Goal: Task Accomplishment & Management: Contribute content

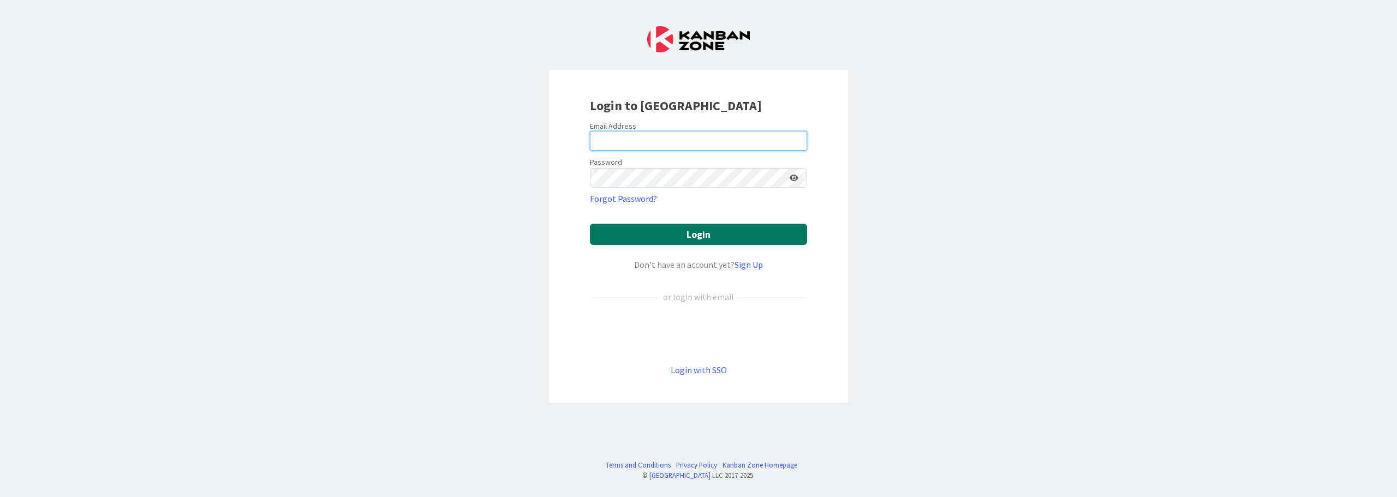
type input "[PERSON_NAME][EMAIL_ADDRESS][PERSON_NAME][DOMAIN_NAME]"
click at [691, 235] on button "Login" at bounding box center [698, 234] width 217 height 21
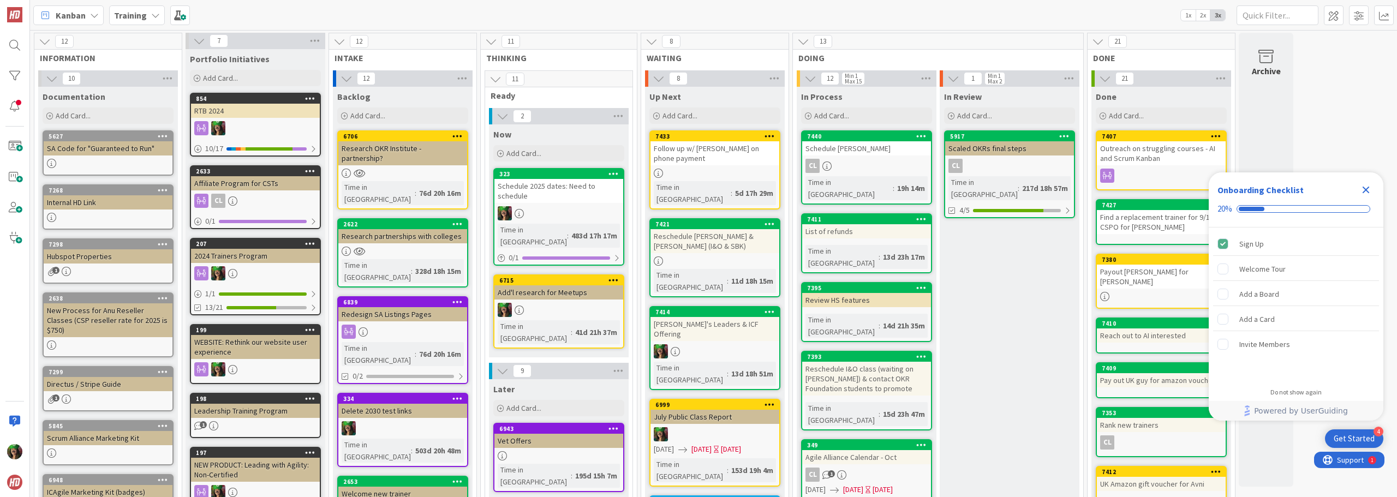
click at [114, 16] on b "Training" at bounding box center [130, 15] width 33 height 11
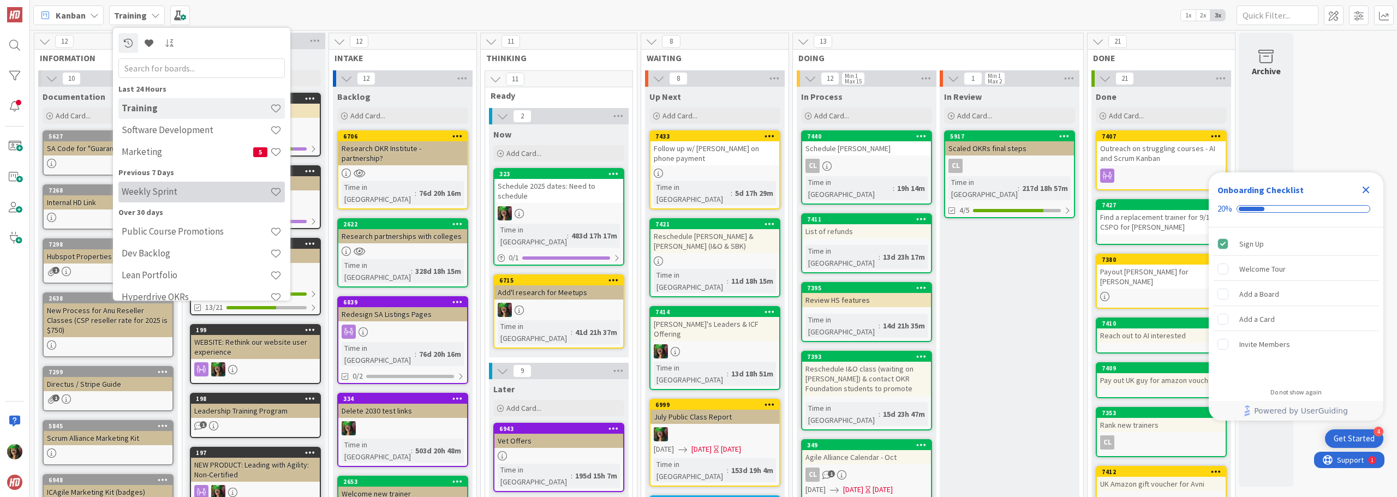
click at [146, 200] on div "Weekly Sprint" at bounding box center [201, 192] width 166 height 21
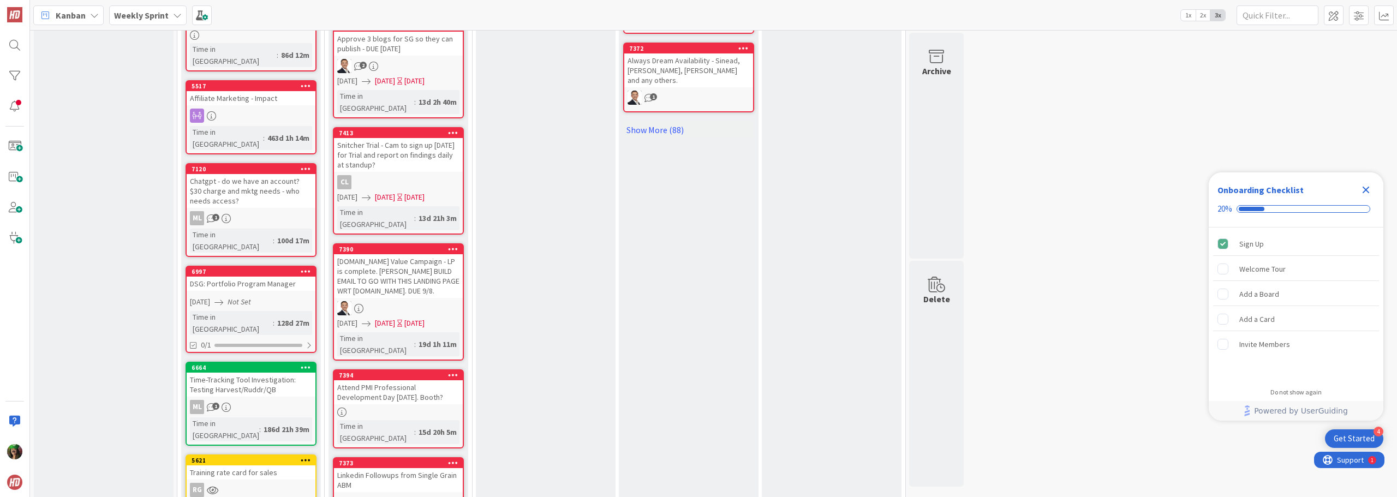
scroll to position [873, 0]
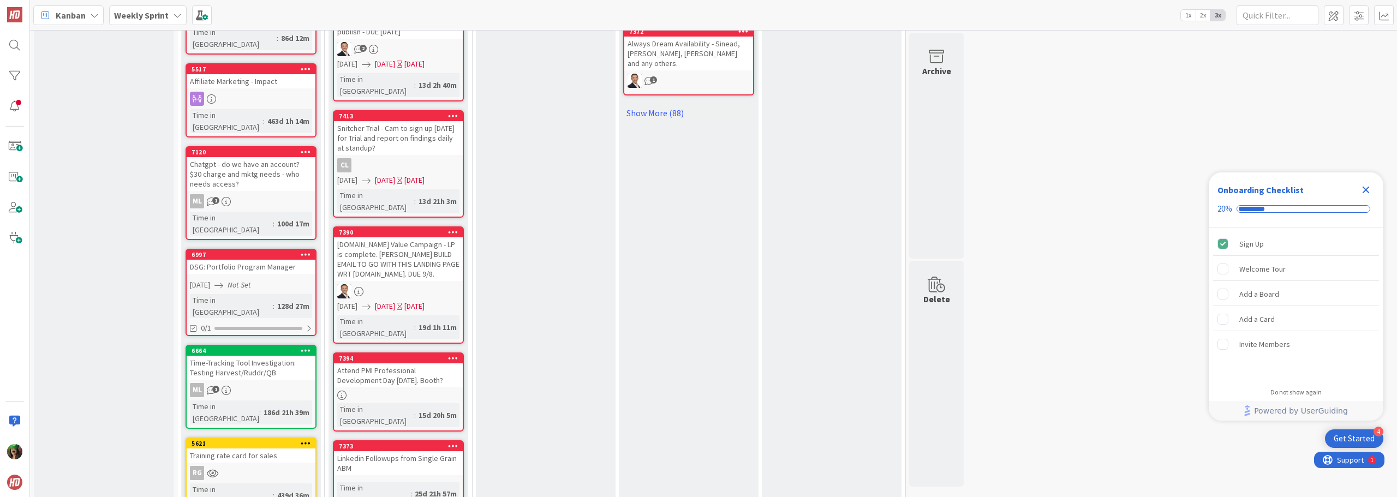
click at [436, 353] on link "7394 Attend PMI Professional Development Day [DATE]. Booth? Time in [GEOGRAPHIC…" at bounding box center [398, 392] width 131 height 79
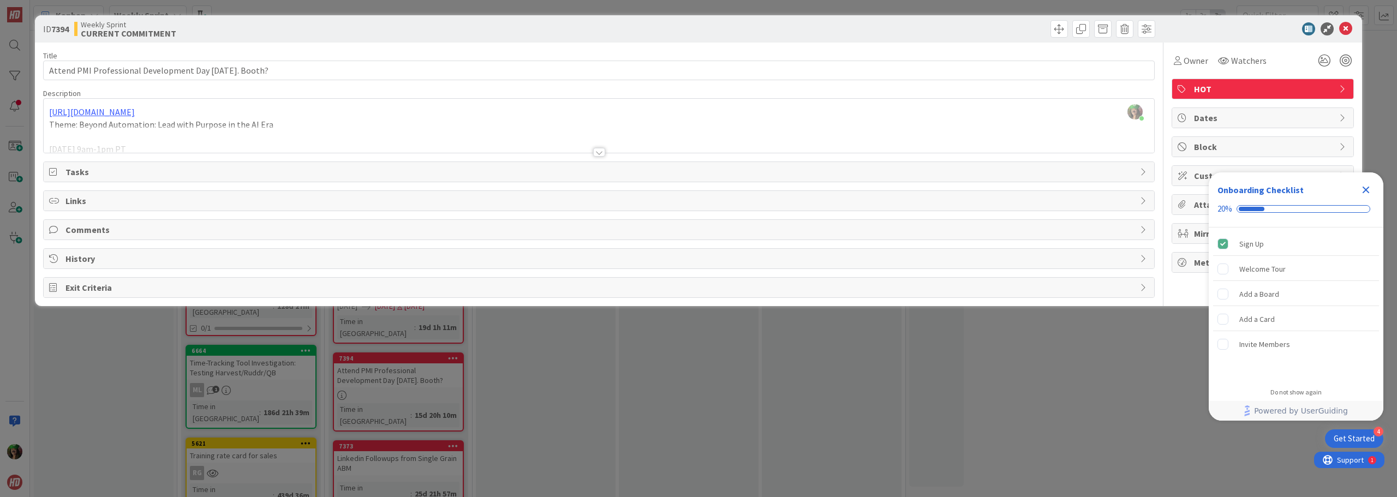
click at [149, 172] on span "Tasks" at bounding box center [600, 171] width 1069 height 13
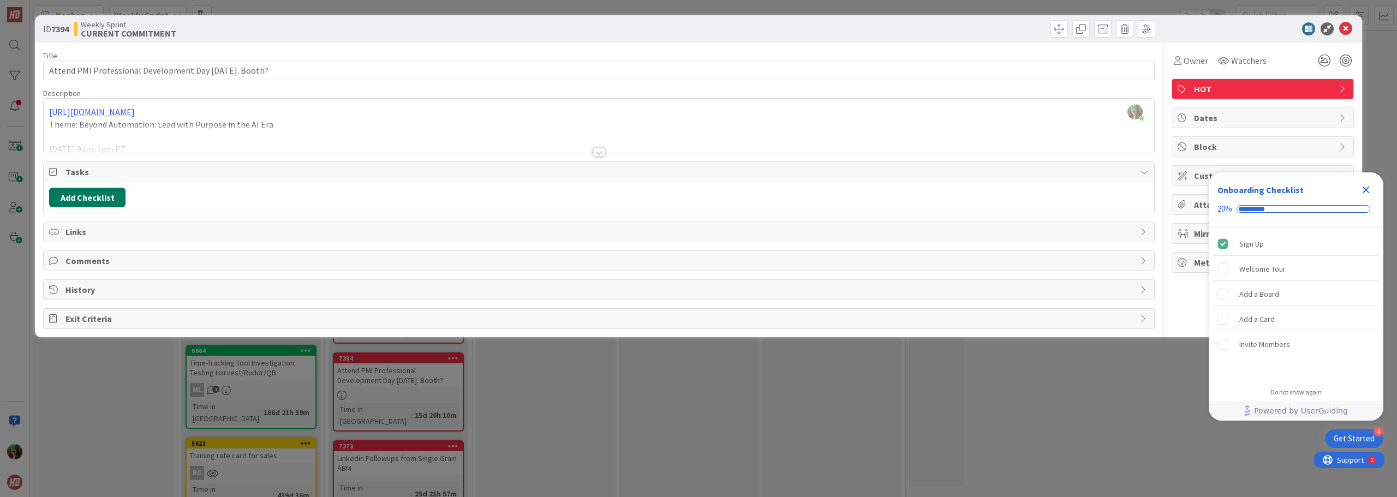
click at [121, 200] on button "Add Checklist" at bounding box center [87, 198] width 76 height 20
click at [75, 274] on button "Add" at bounding box center [69, 275] width 29 height 20
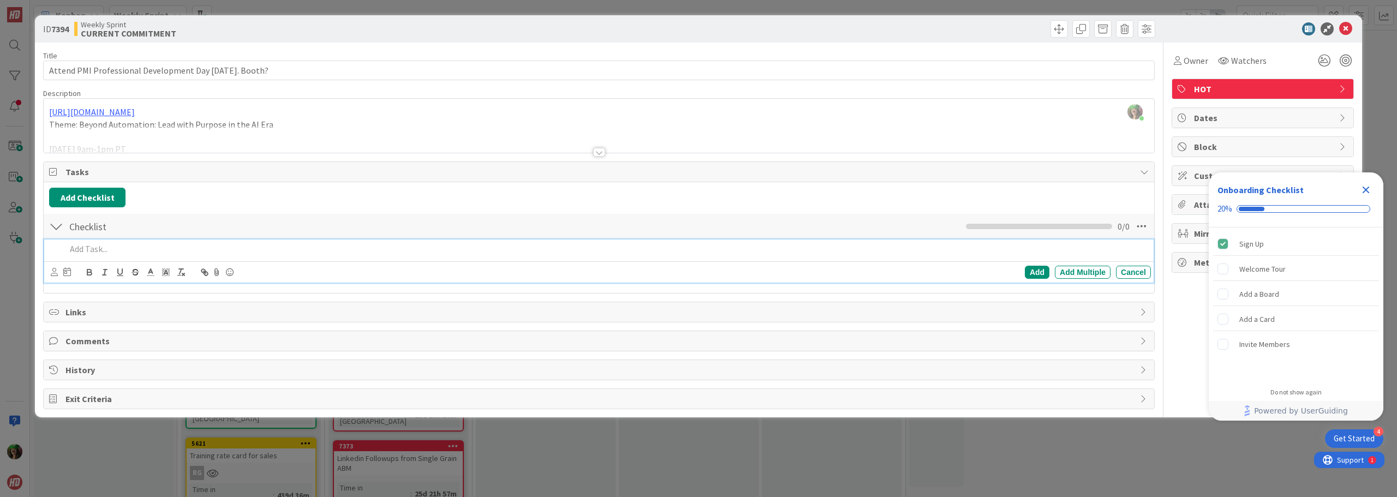
click at [139, 250] on p at bounding box center [606, 249] width 1081 height 13
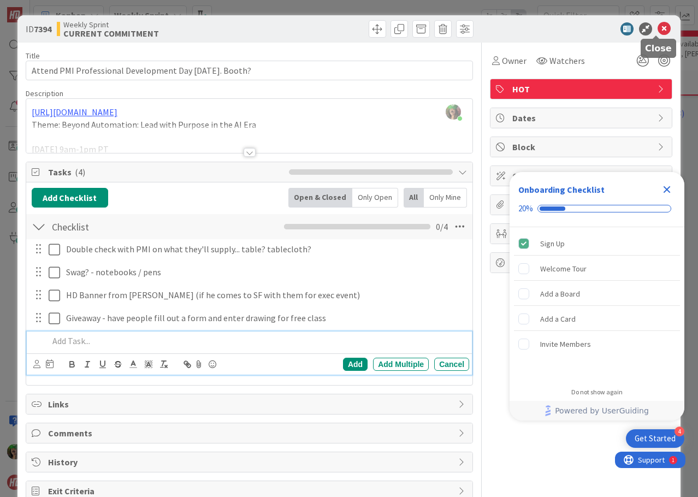
click at [657, 29] on icon at bounding box center [663, 28] width 13 height 13
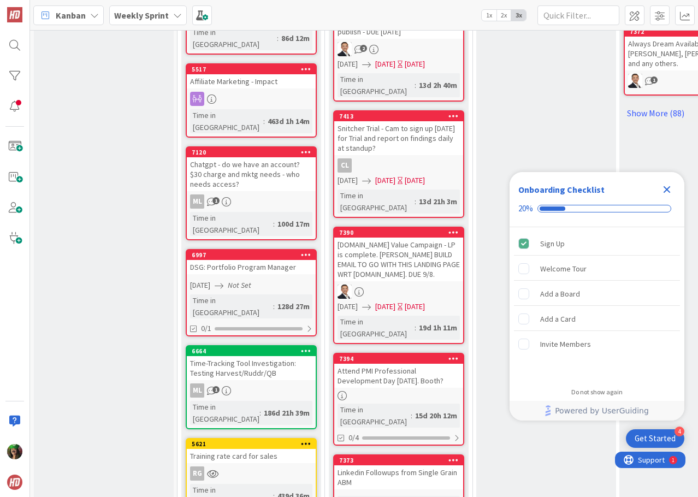
click at [144, 15] on b "Weekly Sprint" at bounding box center [141, 15] width 55 height 11
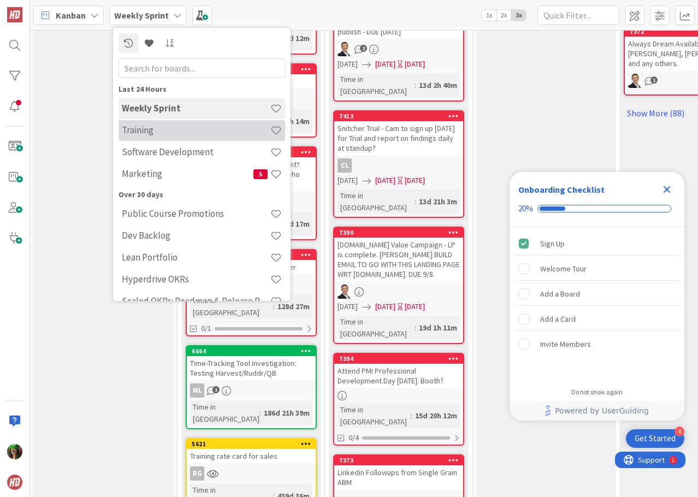
click at [143, 135] on h4 "Training" at bounding box center [196, 129] width 148 height 11
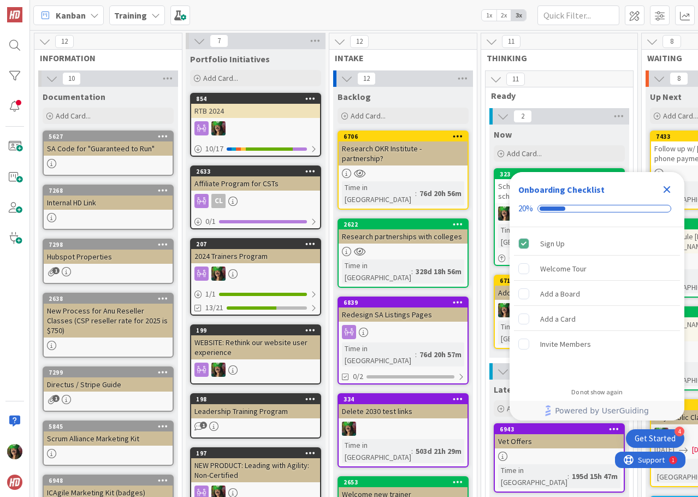
click at [668, 191] on icon "Close Checklist" at bounding box center [666, 189] width 7 height 7
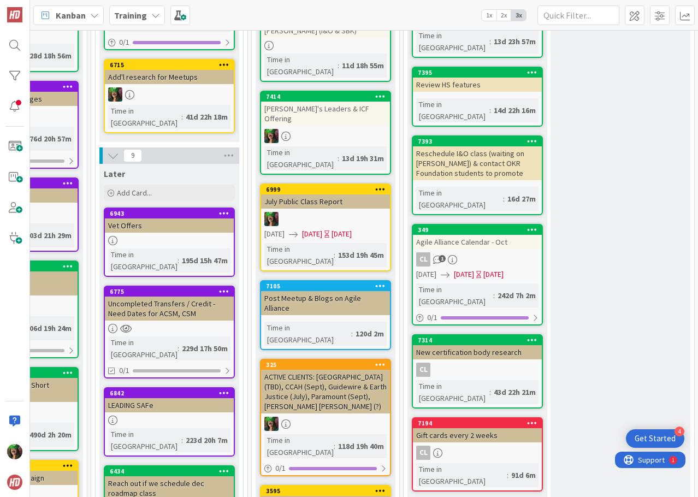
scroll to position [218, 390]
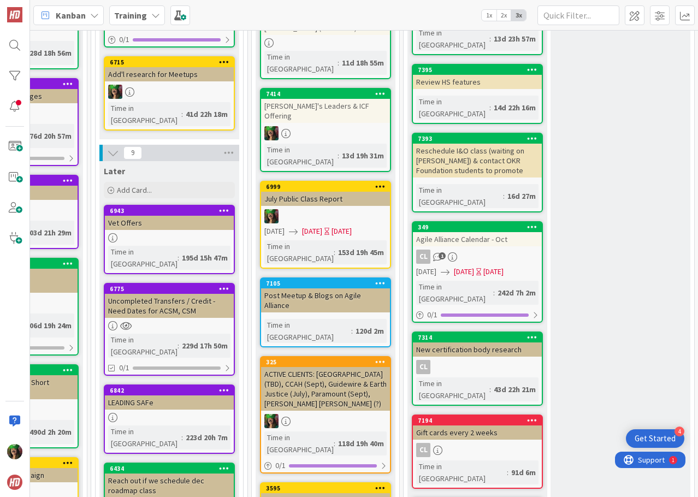
click at [339, 367] on div "ACTIVE CLIENTS: [GEOGRAPHIC_DATA] (TBD), CCAH (Sept), Guidewire & Earth Justice…" at bounding box center [325, 389] width 129 height 44
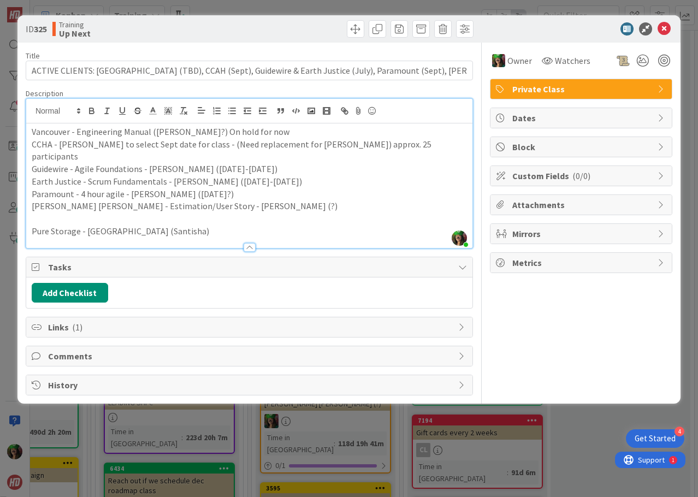
click at [295, 106] on div "[PERSON_NAME] just joined Vancouver - Engineering Manual ([PERSON_NAME]?) On ho…" at bounding box center [249, 173] width 446 height 149
drag, startPoint x: 59, startPoint y: 142, endPoint x: 68, endPoint y: 148, distance: 10.3
click at [68, 148] on p "CCHA - [PERSON_NAME] to select Sept date for class - (Need replacement for [PER…" at bounding box center [249, 150] width 435 height 25
click at [61, 163] on p "Guidewire - Agile Foundations - [PERSON_NAME] ([DATE]-[DATE])" at bounding box center [249, 169] width 435 height 13
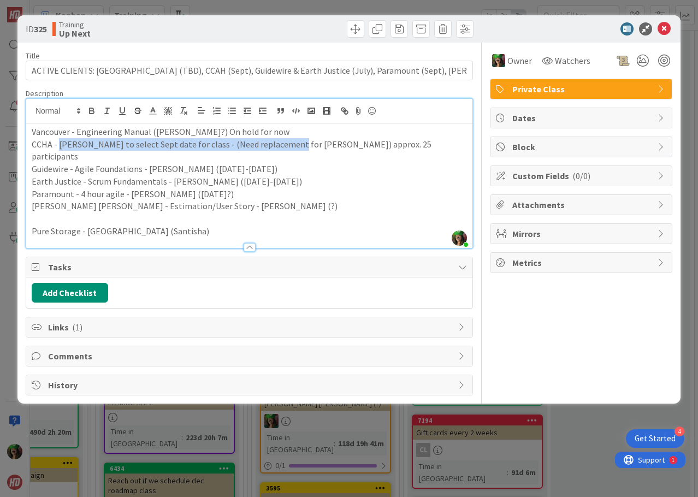
drag, startPoint x: 58, startPoint y: 142, endPoint x: 287, endPoint y: 144, distance: 229.3
click at [287, 144] on p "CCHA - [PERSON_NAME] to select Sept date for class - (Need replacement for [PER…" at bounding box center [249, 150] width 435 height 25
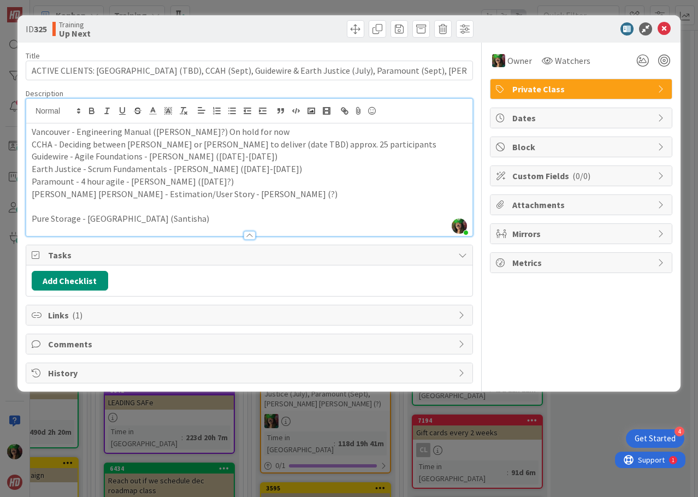
click at [88, 156] on p "Guidewire - Agile Foundations - [PERSON_NAME] ([DATE]-[DATE])" at bounding box center [249, 156] width 435 height 13
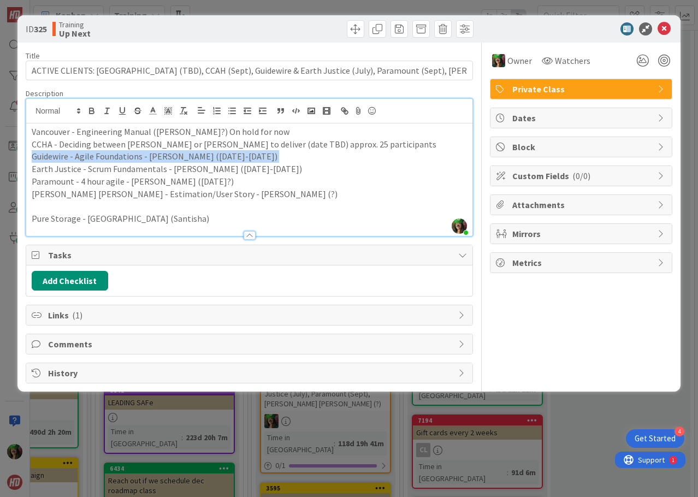
click at [88, 156] on p "Guidewire - Agile Foundations - [PERSON_NAME] ([DATE]-[DATE])" at bounding box center [249, 156] width 435 height 13
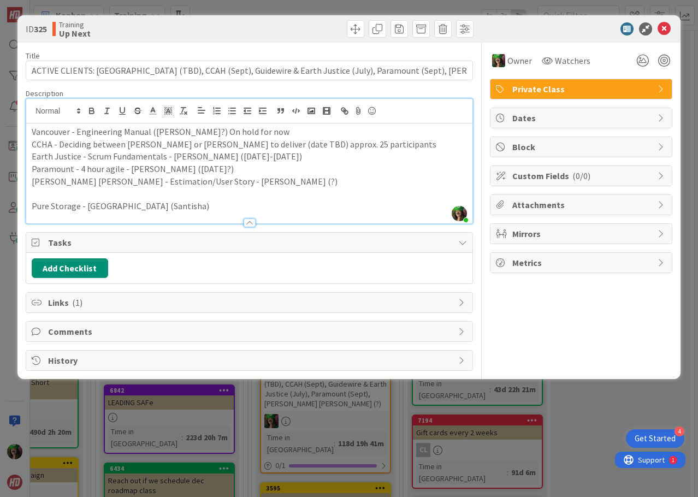
click at [88, 156] on p "Earth Justice - Scrum Fundamentals - [PERSON_NAME] ([DATE]-[DATE])" at bounding box center [249, 156] width 435 height 13
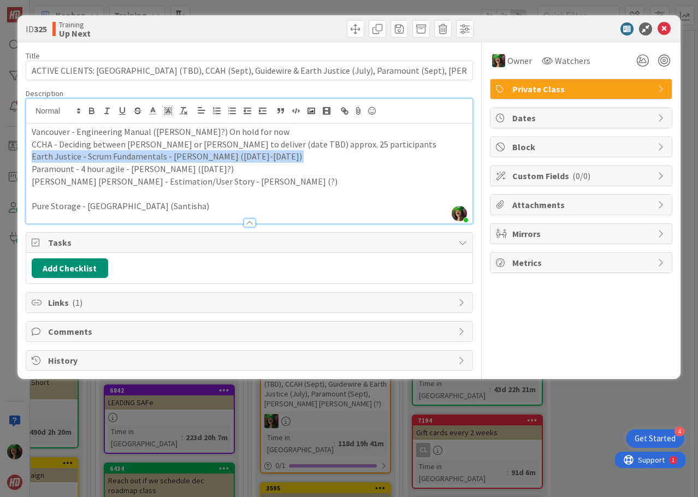
click at [88, 156] on p "Earth Justice - Scrum Fundamentals - [PERSON_NAME] ([DATE]-[DATE])" at bounding box center [249, 156] width 435 height 13
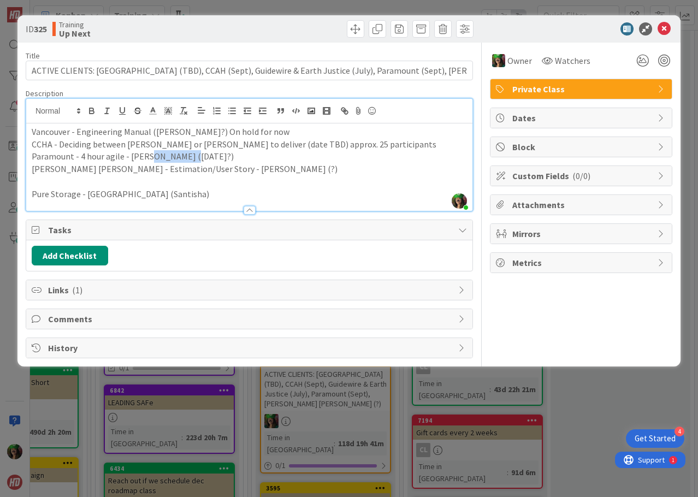
drag, startPoint x: 147, startPoint y: 156, endPoint x: 184, endPoint y: 156, distance: 37.1
click at [184, 156] on p "Paramount - 4 hour agile - [PERSON_NAME] ([DATE]?)" at bounding box center [249, 156] width 435 height 13
click at [197, 159] on p "Paramount - 4 hour agile - [PERSON_NAME] ([DATE])" at bounding box center [249, 156] width 435 height 13
click at [187, 159] on p "Paramount - 4 hour agile - [PERSON_NAME] ([DATE])" at bounding box center [249, 156] width 435 height 13
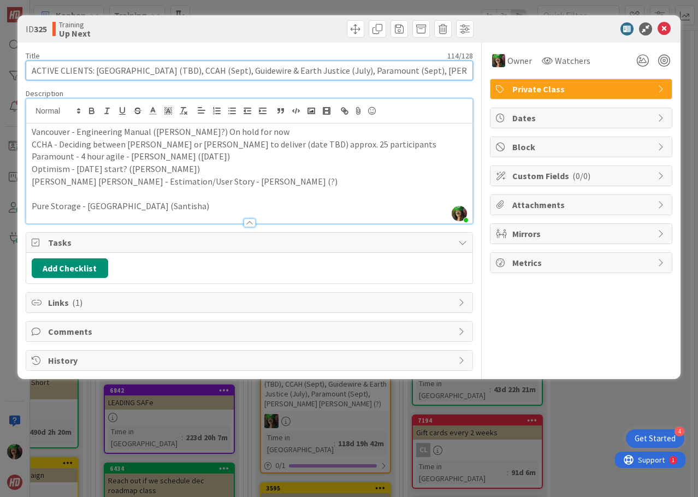
drag, startPoint x: 94, startPoint y: 73, endPoint x: 165, endPoint y: 76, distance: 71.0
click at [165, 76] on input "ACTIVE CLIENTS: [GEOGRAPHIC_DATA] (TBD), CCAH (Sept), Guidewire & Earth Justice…" at bounding box center [249, 71] width 447 height 20
drag, startPoint x: 206, startPoint y: 70, endPoint x: 326, endPoint y: 74, distance: 120.2
click at [326, 74] on input "ACTIVE CLIENTS: [GEOGRAPHIC_DATA] (TBD), CCAH (Sept), Guidewire & Earth Justice…" at bounding box center [249, 71] width 447 height 20
drag, startPoint x: 158, startPoint y: 70, endPoint x: 94, endPoint y: 73, distance: 64.4
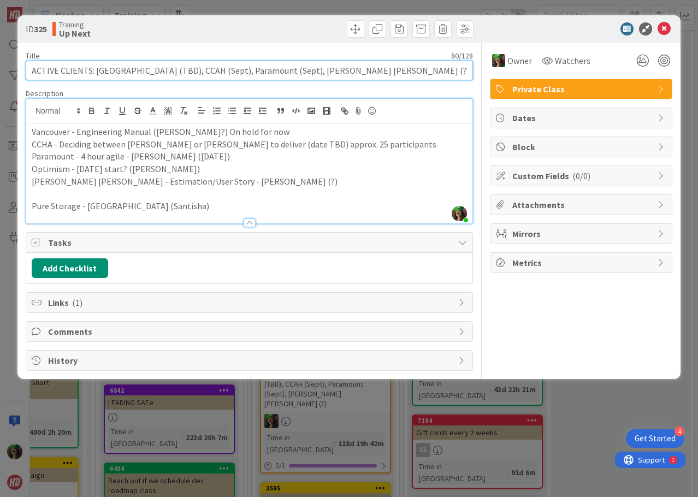
click at [94, 73] on input "ACTIVE CLIENTS: [GEOGRAPHIC_DATA] (TBD), CCAH (Sept), Paramount (Sept), [PERSON…" at bounding box center [249, 71] width 447 height 20
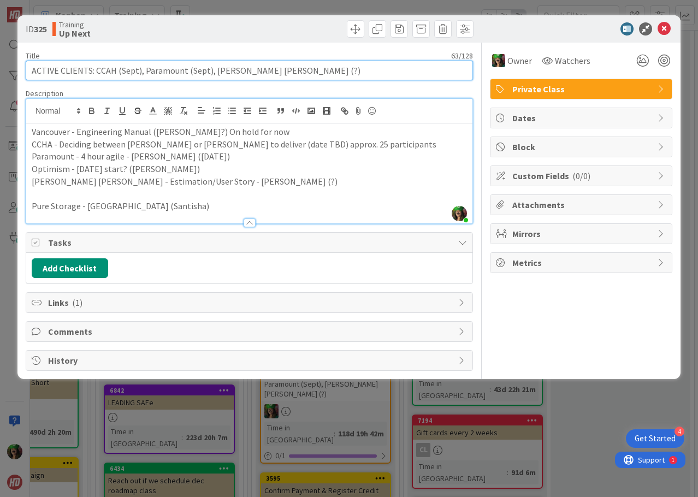
drag, startPoint x: 187, startPoint y: 67, endPoint x: 203, endPoint y: 68, distance: 15.3
click at [203, 68] on input "ACTIVE CLIENTS: CCAH (Sept), Paramount (Sept), [PERSON_NAME] [PERSON_NAME] (?)" at bounding box center [249, 71] width 447 height 20
click at [208, 69] on input "ACTIVE CLIENTS: CCAH (Sept), Paramount (Oct), [PERSON_NAME] [PERSON_NAME] (?)" at bounding box center [249, 71] width 447 height 20
click at [134, 69] on input "ACTIVE CLIENTS: CCAH (Sept), Paramount (Oct), Optimism (Sept), [PERSON_NAME] [P…" at bounding box center [249, 71] width 447 height 20
click at [201, 68] on input "ACTIVE CLIENTS: CCAH (Sept?), Paramount (Oct), Optimism (Sept), [PERSON_NAME] […" at bounding box center [249, 71] width 447 height 20
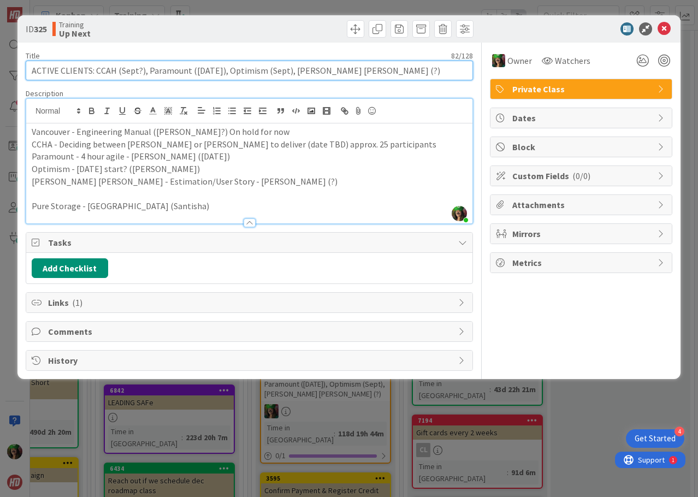
click at [271, 67] on input "ACTIVE CLIENTS: CCAH (Sept?), Paramount ([DATE]), Optimism (Sept), [PERSON_NAME…" at bounding box center [249, 71] width 447 height 20
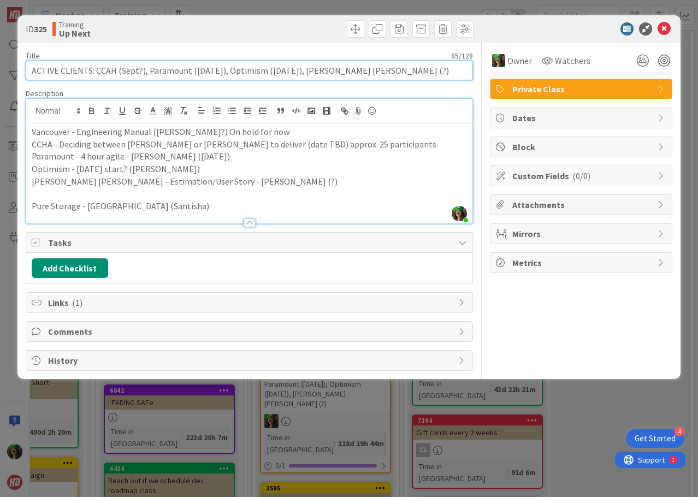
type input "ACTIVE CLIENTS: CCAH (Sept?), Paramount ([DATE]), Optimism ([DATE]), [PERSON_NA…"
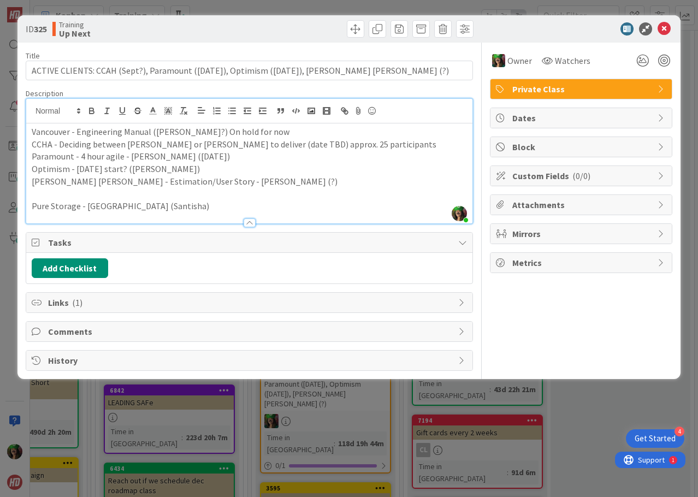
click at [662, 25] on icon at bounding box center [663, 28] width 13 height 13
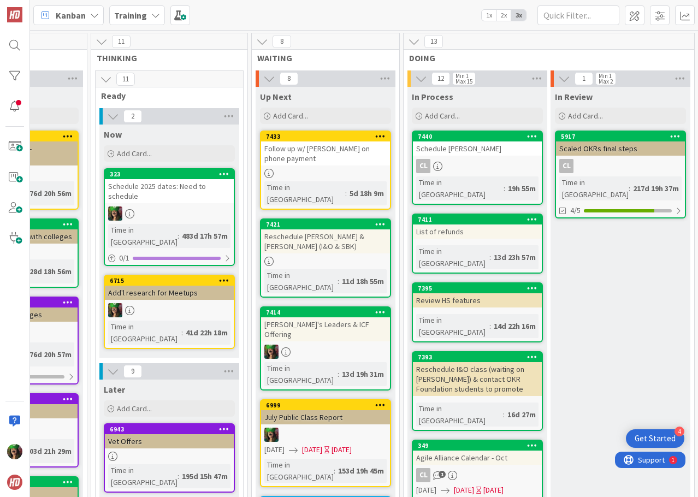
click at [350, 171] on div at bounding box center [325, 173] width 129 height 9
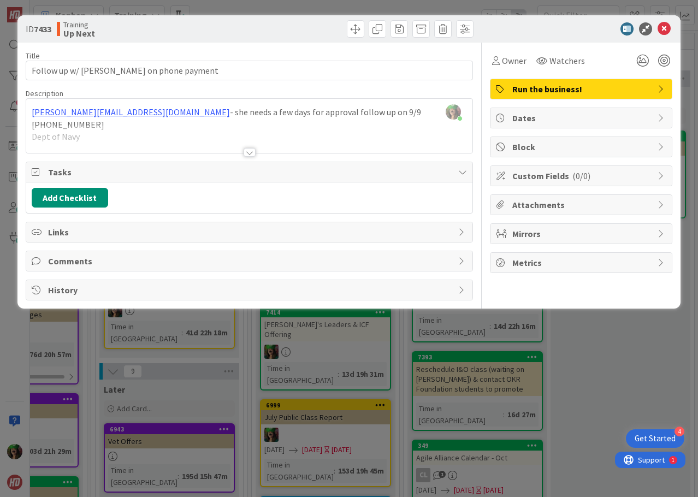
click at [248, 152] on div at bounding box center [249, 152] width 12 height 9
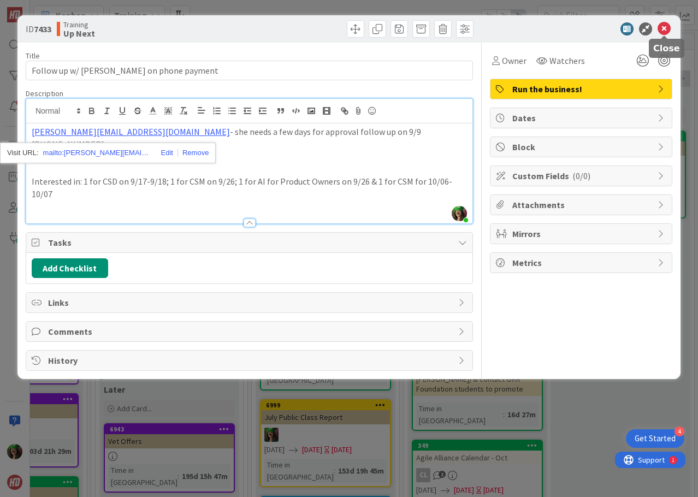
click at [663, 27] on icon at bounding box center [663, 28] width 13 height 13
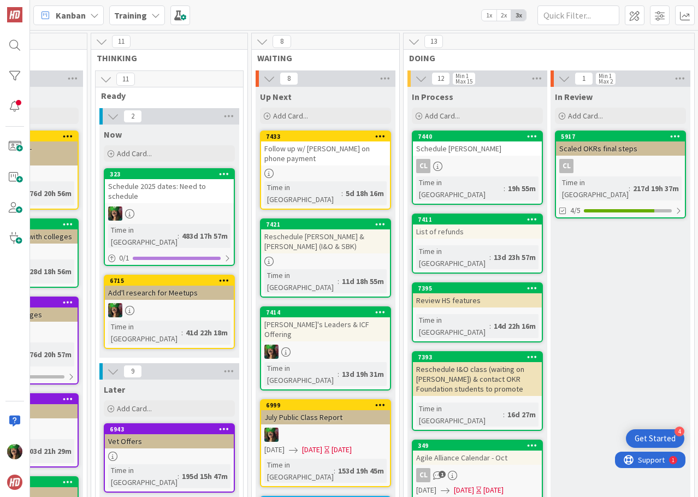
click at [168, 9] on div "Kanban Training 1x 2x 3x" at bounding box center [364, 15] width 668 height 30
click at [140, 14] on b "Training" at bounding box center [130, 15] width 33 height 11
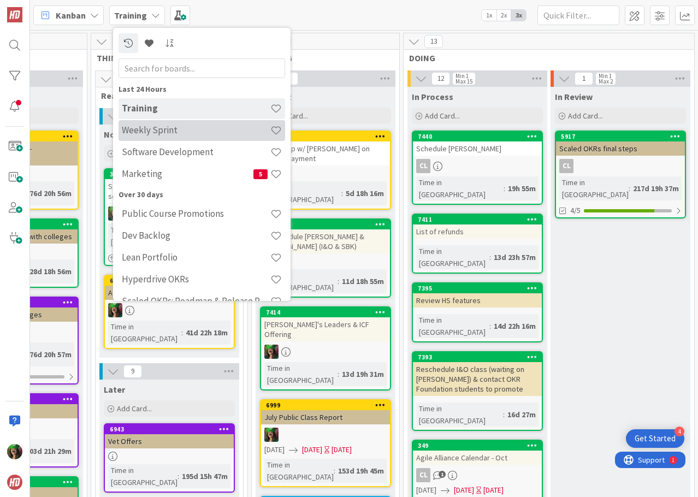
click at [174, 136] on div "Weekly Sprint" at bounding box center [201, 130] width 166 height 21
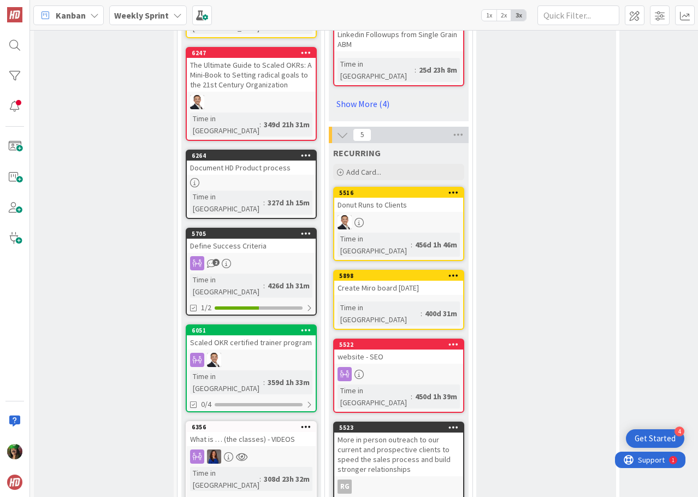
scroll to position [1210, 0]
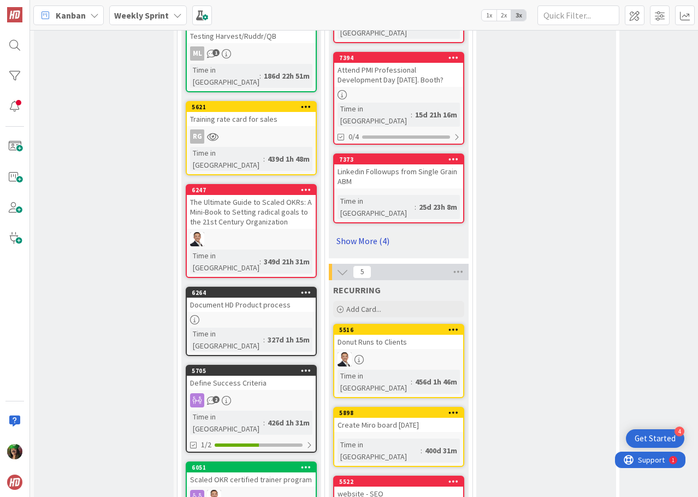
click at [366, 232] on link "Show More (4)" at bounding box center [398, 240] width 131 height 17
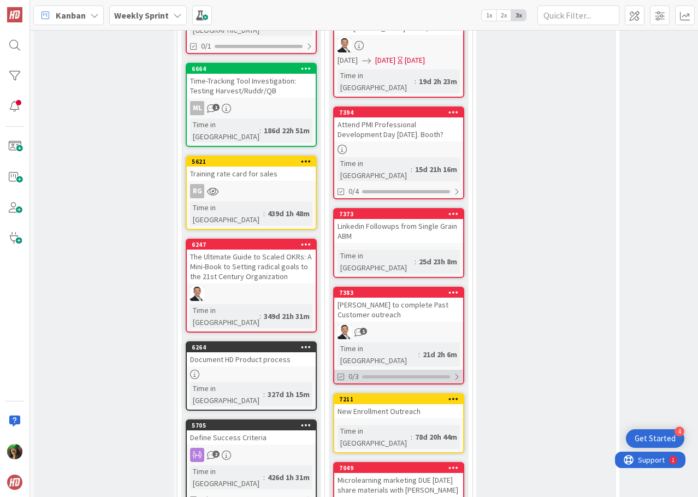
scroll to position [1319, 0]
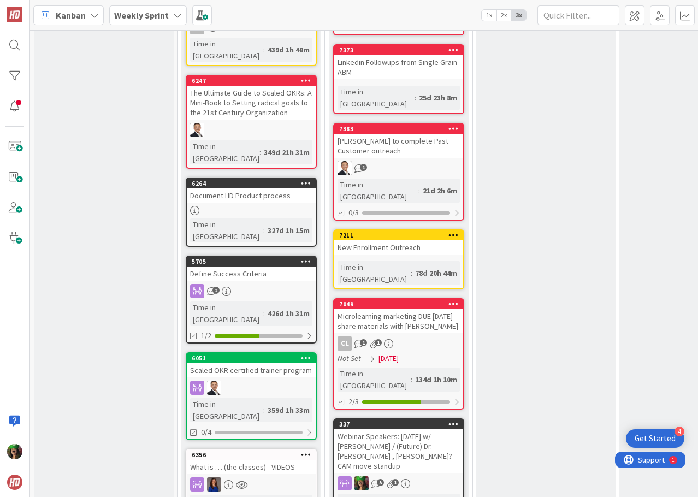
click at [392, 429] on div "Webinar Speakers: [DATE] w/ [PERSON_NAME] / (Future) Dr. [PERSON_NAME] , [PERSO…" at bounding box center [398, 451] width 129 height 44
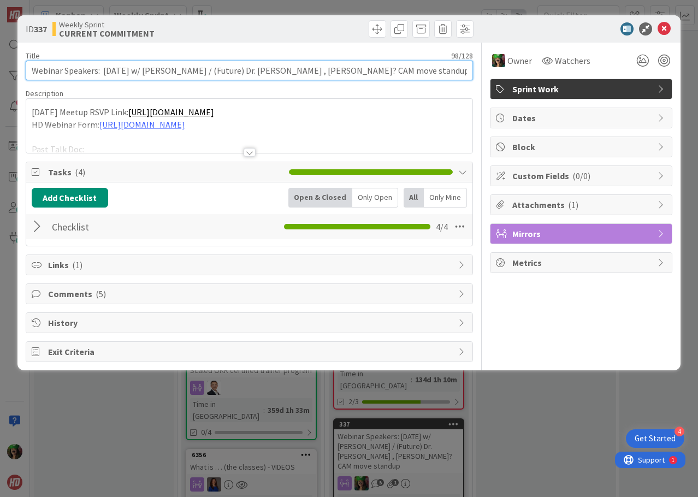
click at [224, 74] on input "Webinar Speakers: [DATE] w/ [PERSON_NAME] / (Future) Dr. [PERSON_NAME] , [PERSO…" at bounding box center [249, 71] width 447 height 20
drag, startPoint x: 209, startPoint y: 70, endPoint x: 432, endPoint y: 75, distance: 223.9
click at [432, 75] on input "Webinar Speakers: [DATE] w/ [PERSON_NAME] / (Future) Dr. [PERSON_NAME] , [PERSO…" at bounding box center [249, 71] width 447 height 20
click at [436, 73] on input "Webinar Speakers: [DATE] w/ [PERSON_NAME] / (Future) Dr. [PERSON_NAME] , [PERSO…" at bounding box center [249, 71] width 447 height 20
drag, startPoint x: 205, startPoint y: 69, endPoint x: 328, endPoint y: 69, distance: 123.4
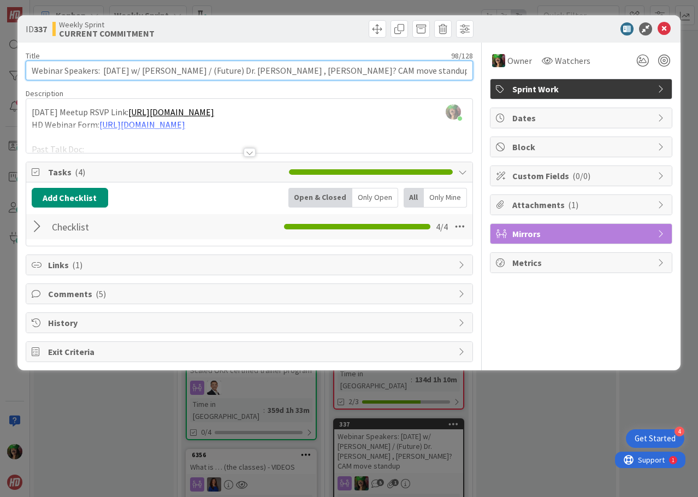
click at [328, 69] on input "Webinar Speakers: [DATE] w/ [PERSON_NAME] / (Future) Dr. [PERSON_NAME] , [PERSO…" at bounding box center [249, 71] width 447 height 20
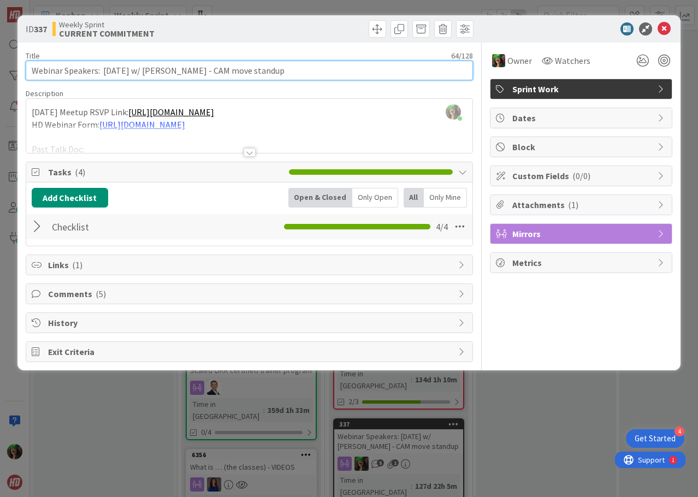
click at [328, 69] on input "Webinar Speakers: [DATE] w/ [PERSON_NAME] - CAM move standup" at bounding box center [249, 71] width 447 height 20
type input "Webinar Speakers: [DATE] w/ [PERSON_NAME] - CAM move standup - [DATE] [PERSON_N…"
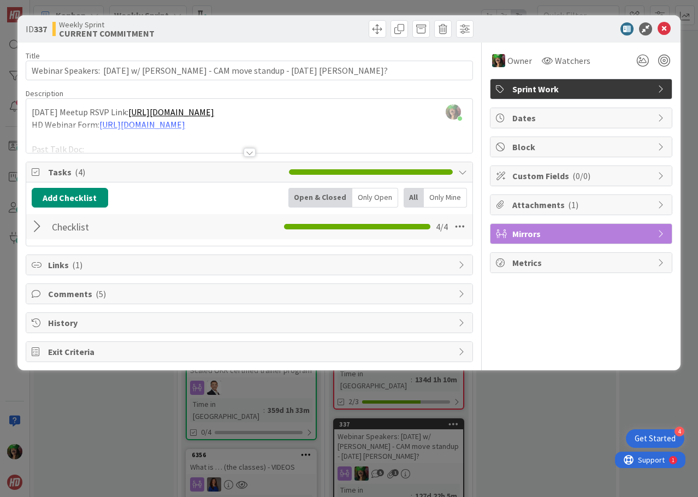
click at [191, 201] on div "Add Checklist Open & Closed Only Open All Only Mine" at bounding box center [249, 198] width 435 height 20
click at [664, 29] on icon at bounding box center [663, 28] width 13 height 13
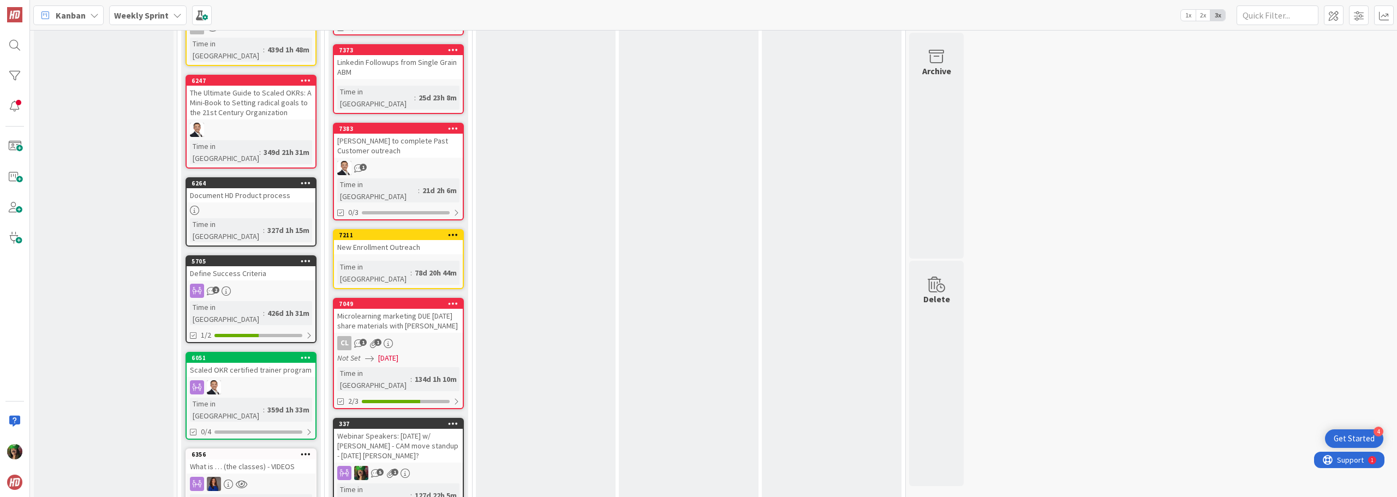
click at [140, 14] on b "Weekly Sprint" at bounding box center [141, 15] width 55 height 11
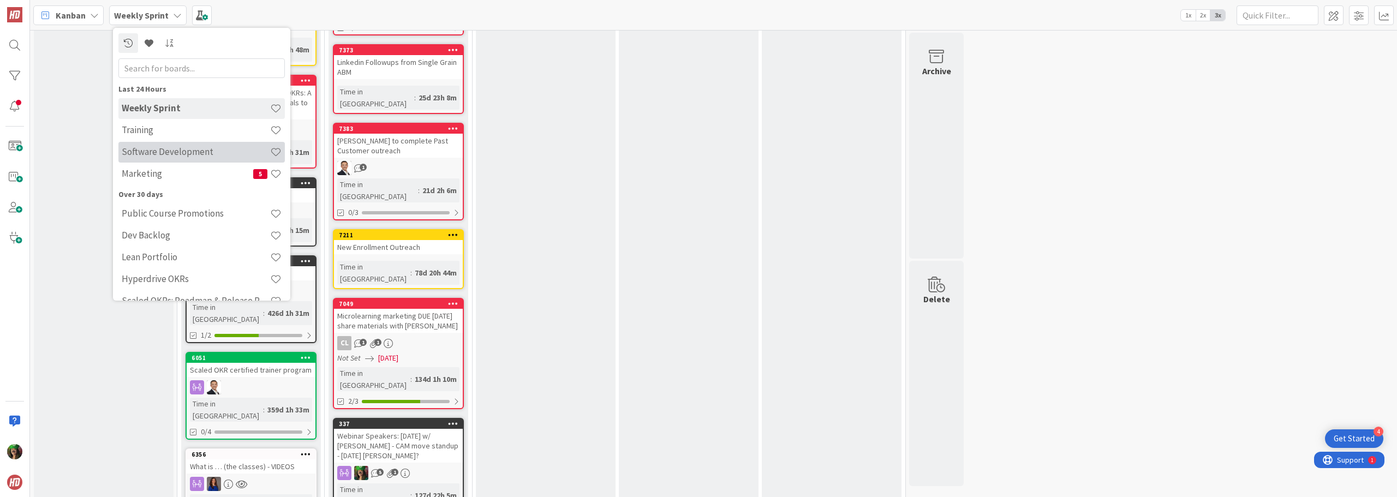
click at [166, 154] on h4 "Software Development" at bounding box center [196, 151] width 148 height 11
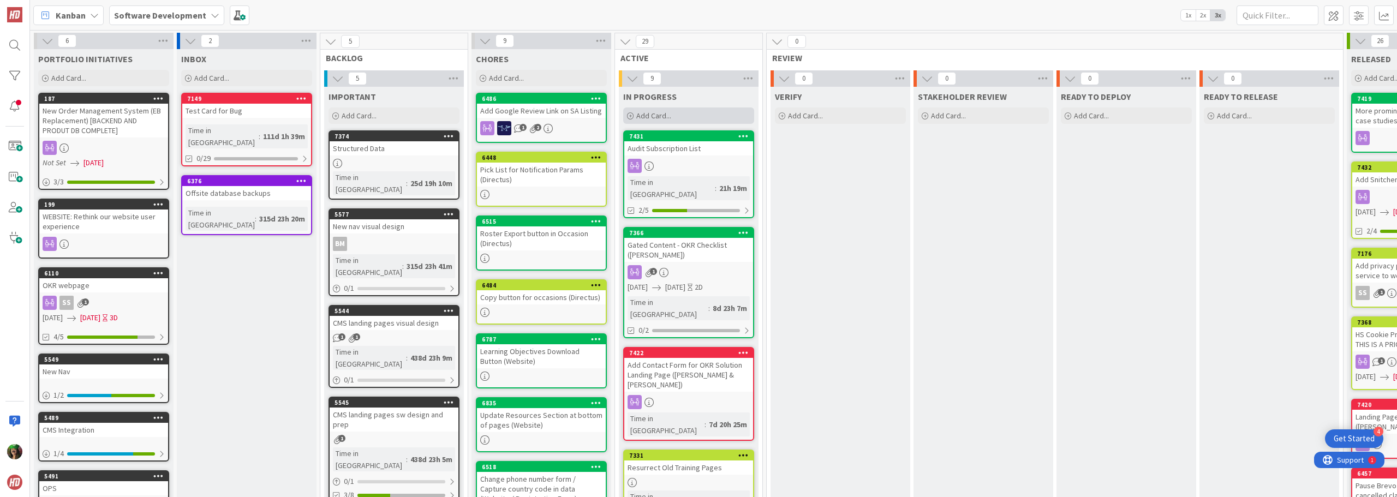
click at [665, 113] on span "Add Card..." at bounding box center [653, 116] width 35 height 10
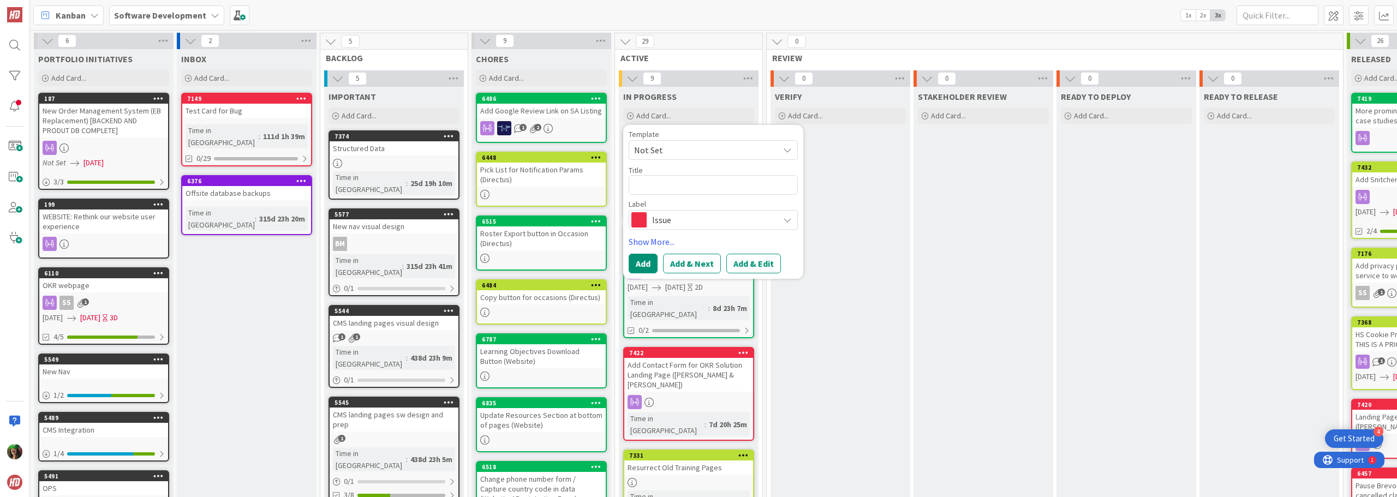
type textarea "x"
type textarea "F"
type textarea "x"
type textarea "Fx"
type textarea "x"
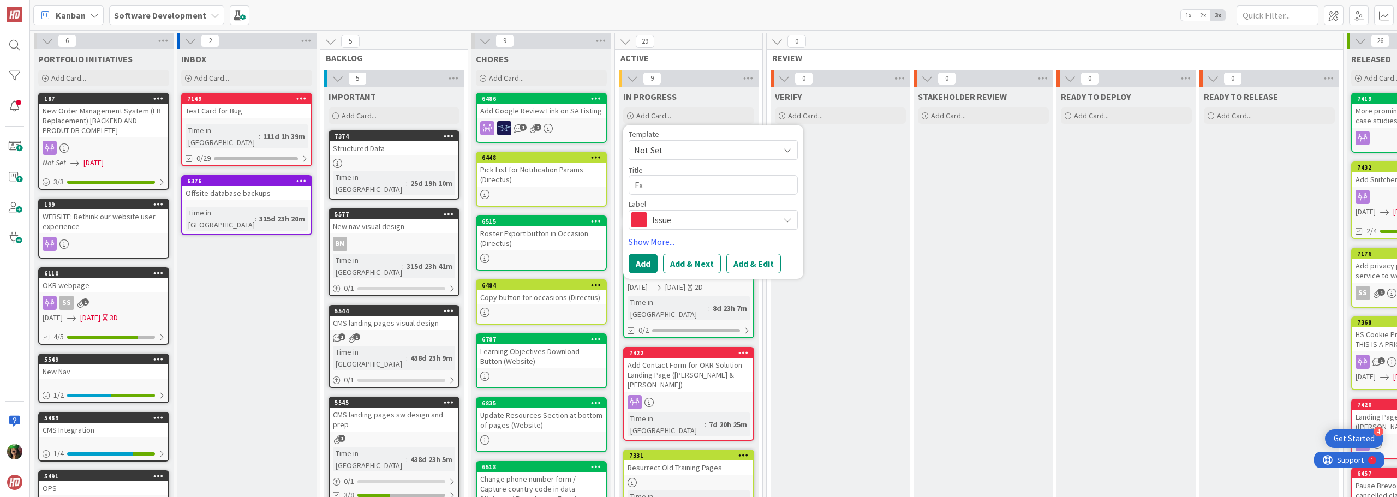
type textarea "Fx\"
type textarea "x"
type textarea "Fx"
type textarea "x"
type textarea "F"
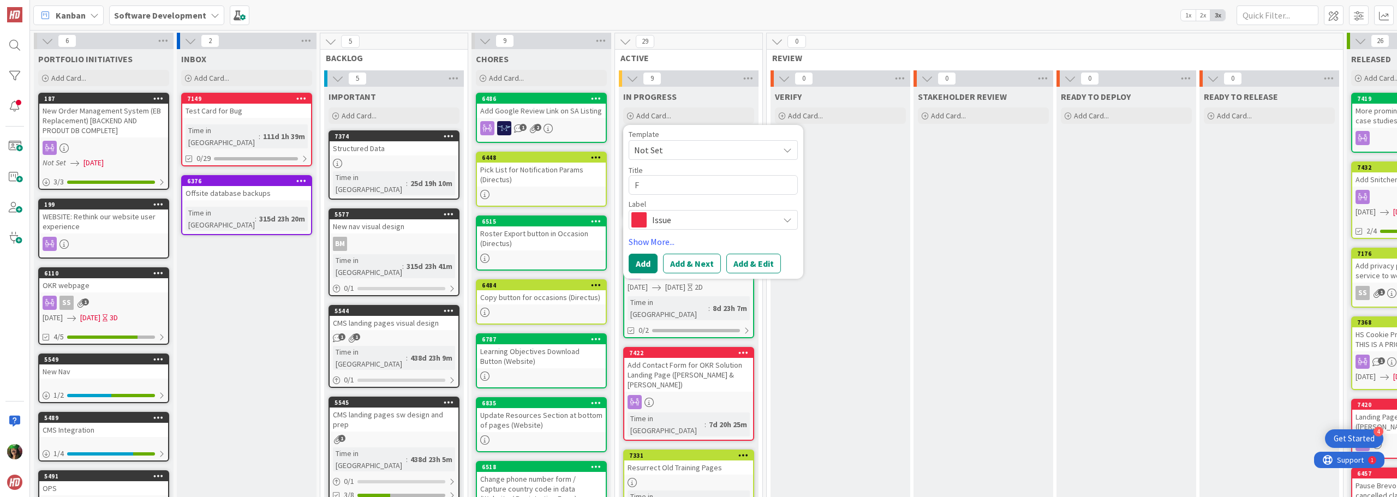
type textarea "x"
type textarea "Fi"
type textarea "x"
type textarea "Fix"
type textarea "x"
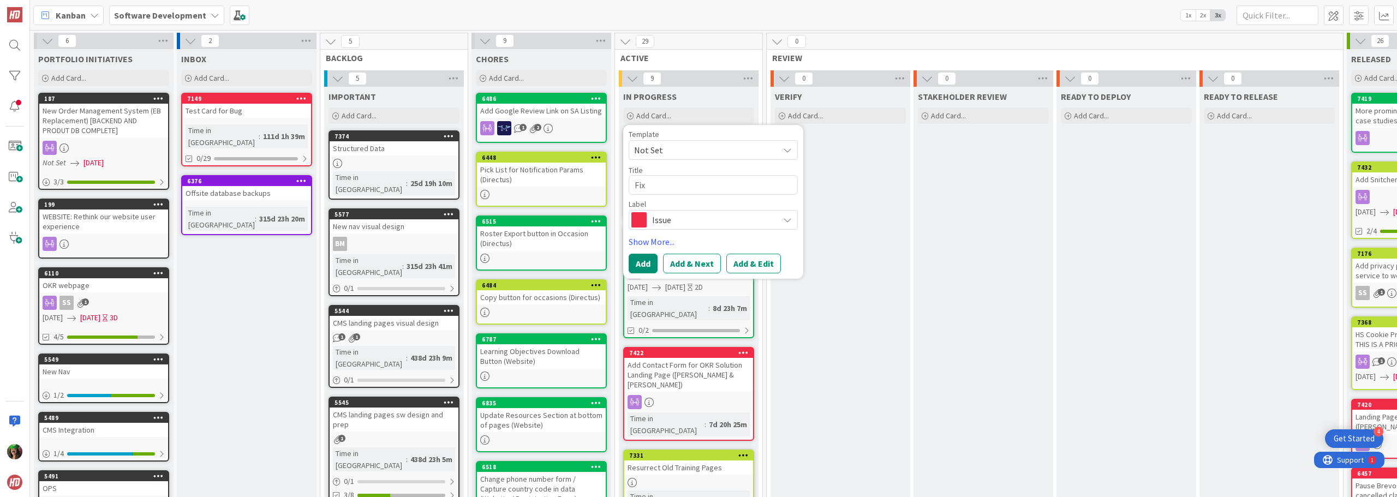
type textarea "Fix"
type textarea "x"
type textarea "Fix D"
type textarea "x"
type textarea "Fix Do"
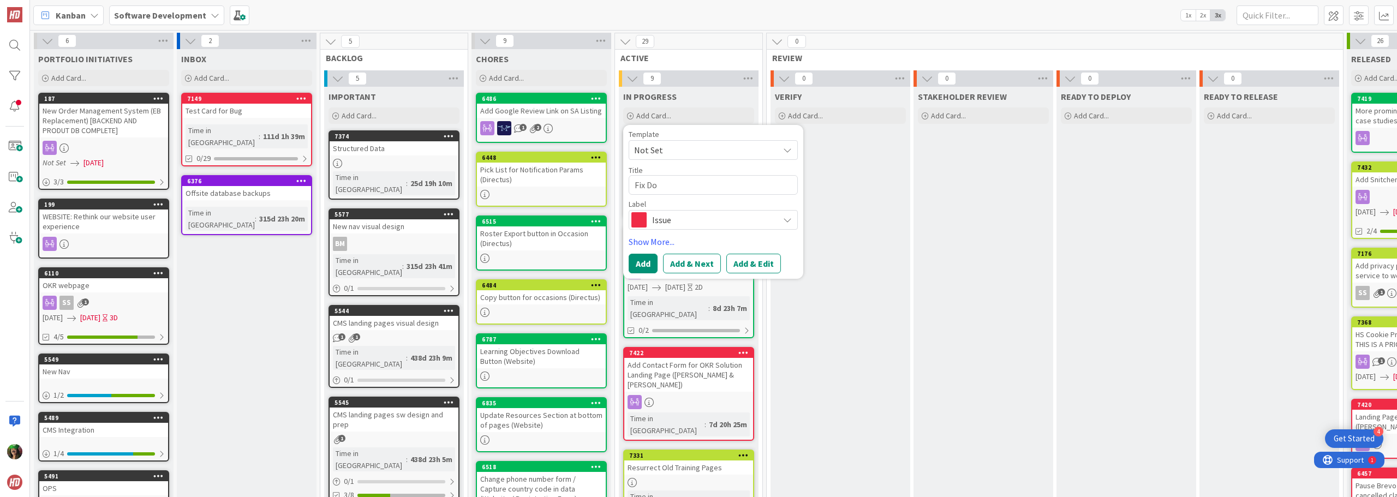
type textarea "x"
type textarea "Fix Dow"
type textarea "x"
type textarea "Fix Down"
type textarea "x"
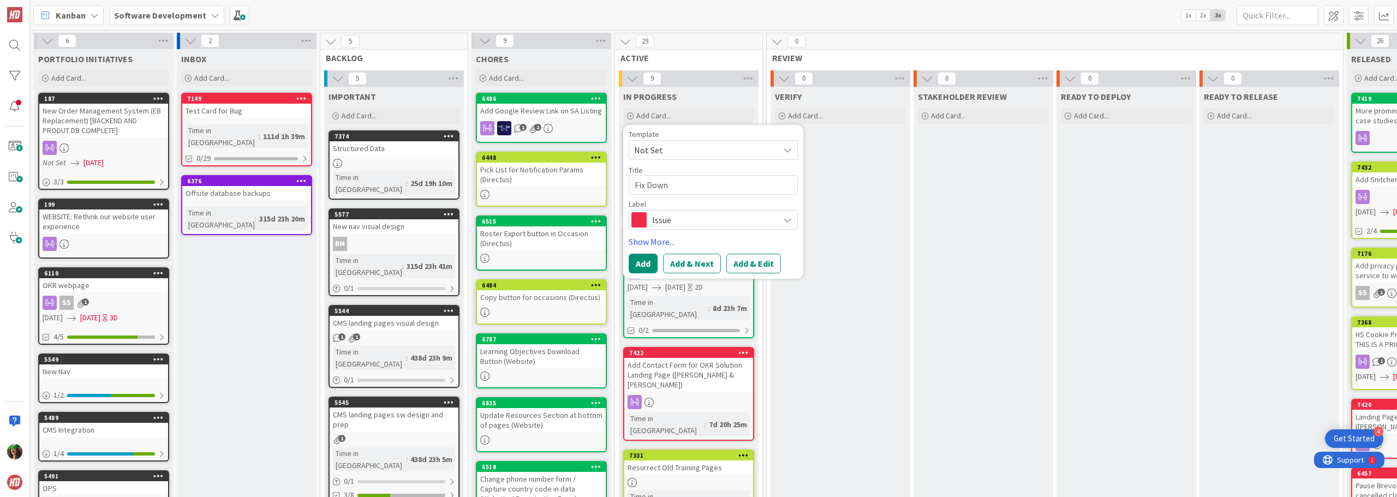
type textarea "Fix Downl"
type textarea "x"
type textarea "Fix Downlo"
type textarea "x"
type textarea "Fix Downloa"
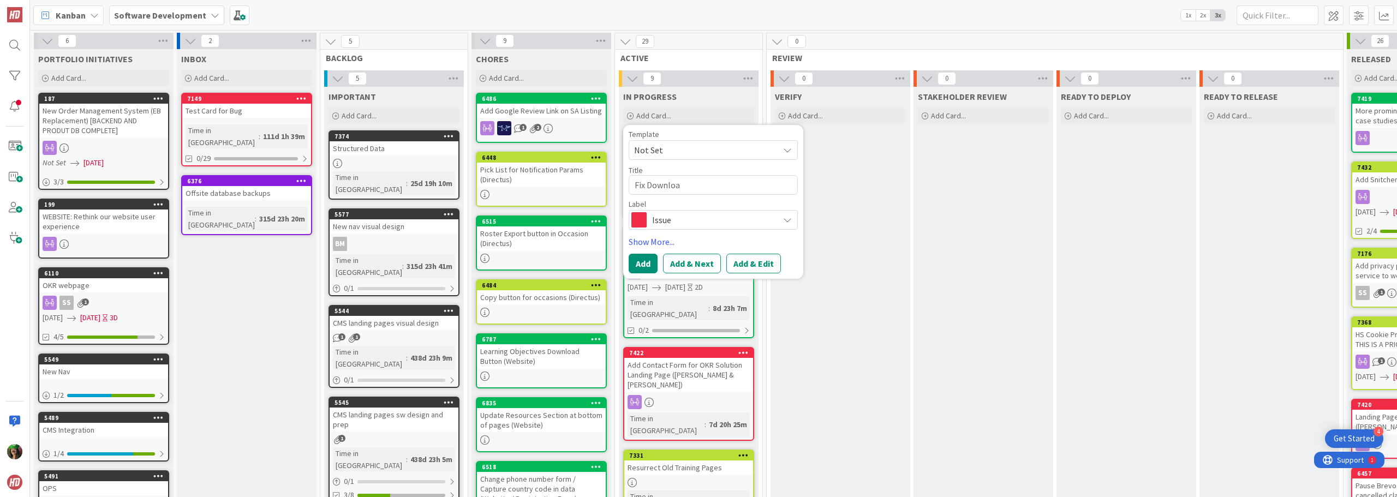
type textarea "x"
type textarea "Fix Downlo"
type textarea "x"
type textarea "Fix Downloa"
type textarea "x"
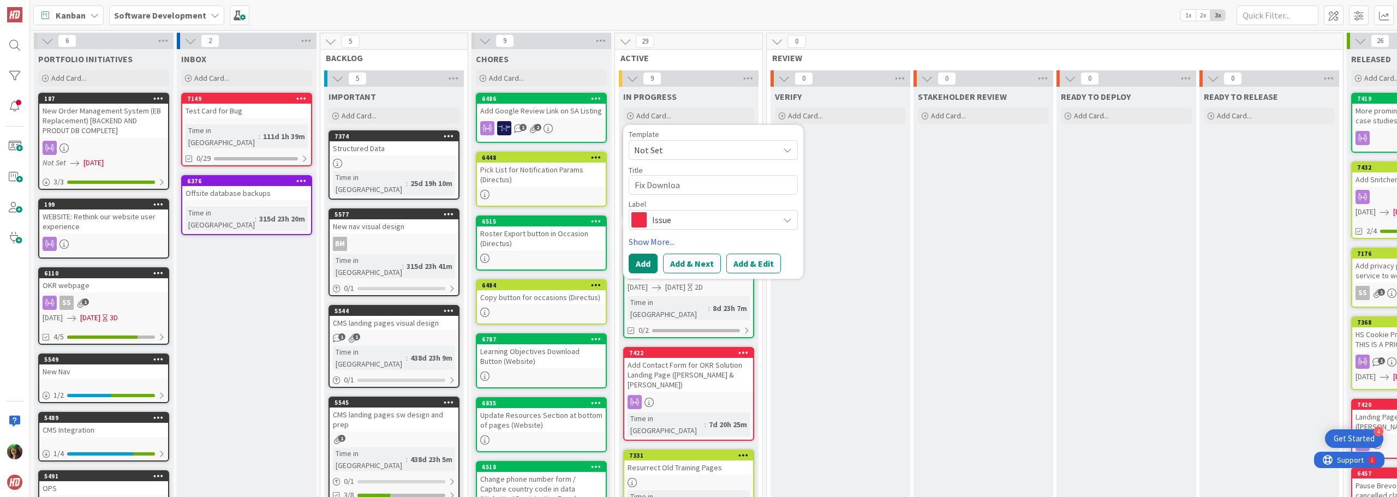
type textarea "Fix Download"
type textarea "x"
type textarea "Fix Download"
type textarea "x"
type textarea "Fix Download b"
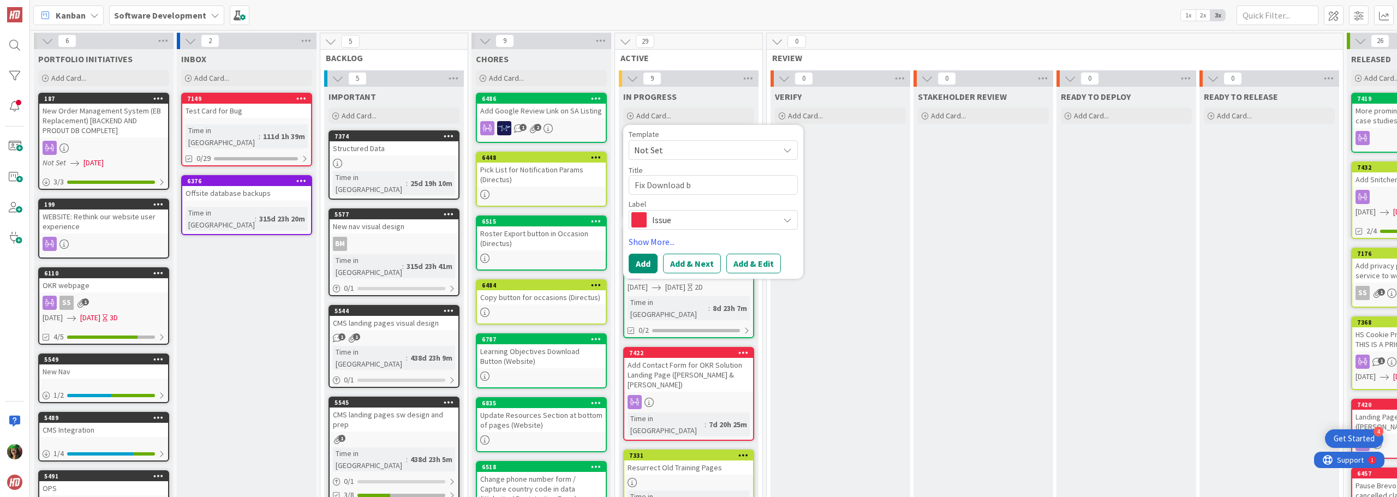
type textarea "x"
type textarea "Fix Download bu"
type textarea "x"
type textarea "Fix Download b"
type textarea "x"
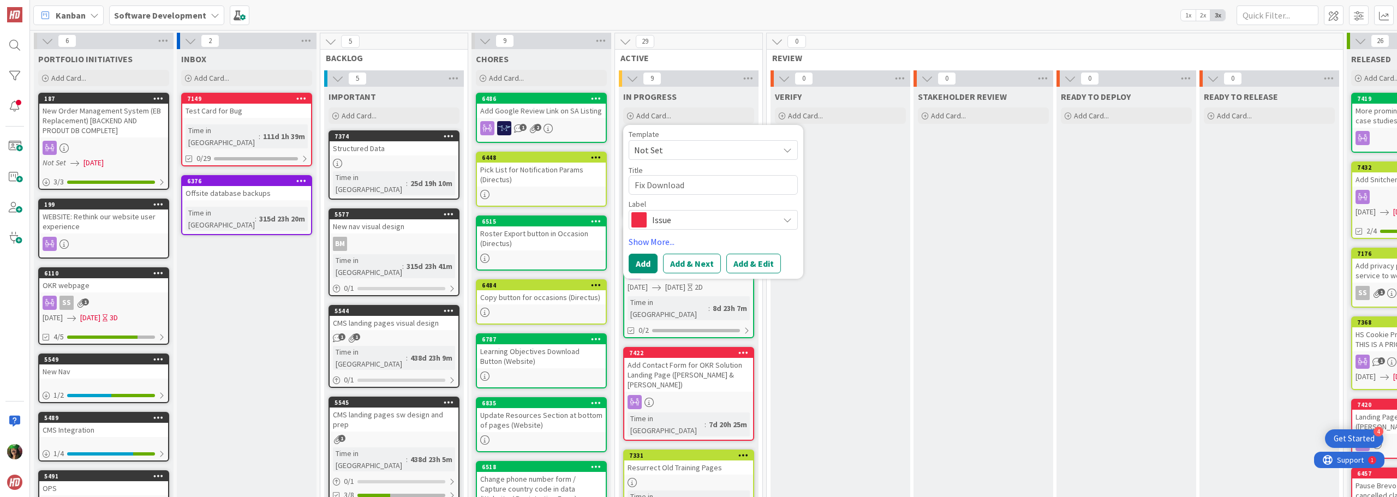
type textarea "Fix Download B"
type textarea "x"
type textarea "Fix Download Bu"
type textarea "x"
type textarea "Fix Download But"
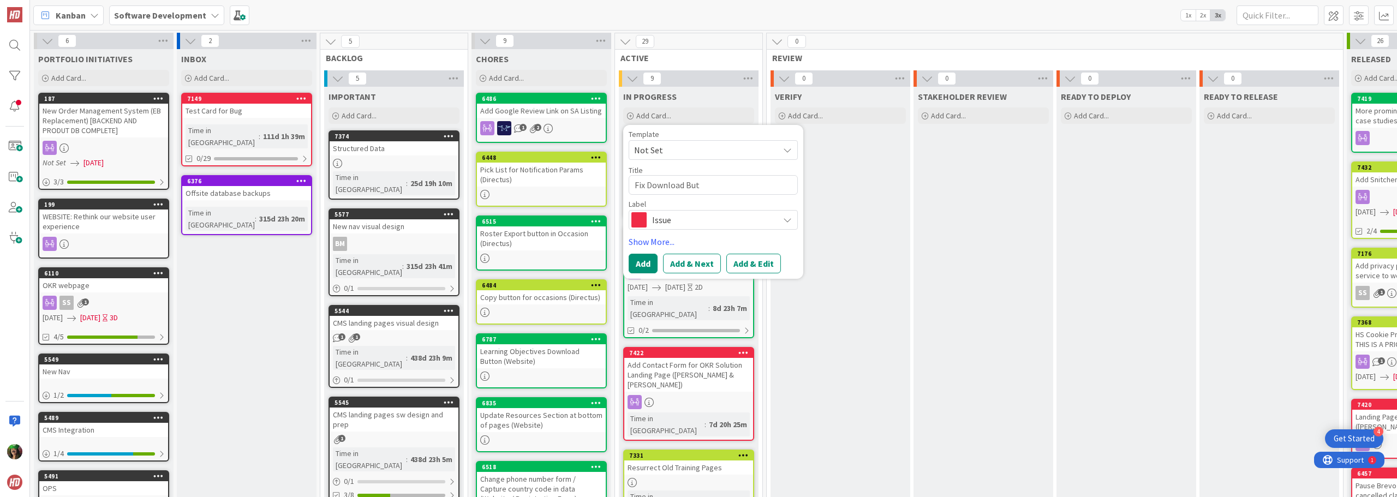
type textarea "x"
type textarea "Fix Download Butt"
type textarea "x"
type textarea "Fix Download Butto"
type textarea "x"
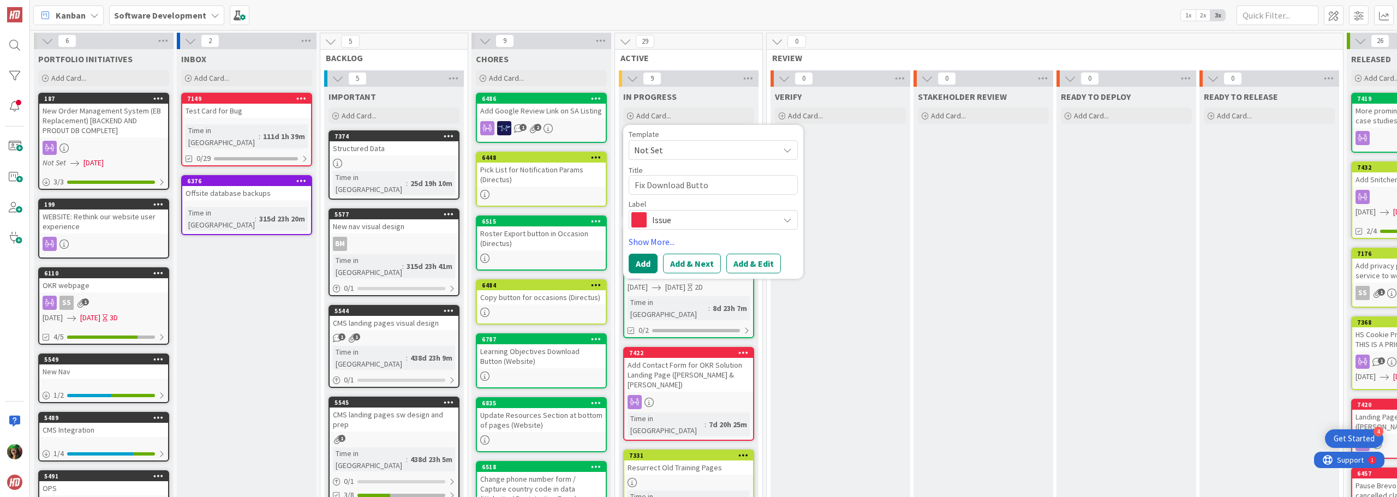
type textarea "Fix Download Button"
type textarea "x"
type textarea "Fix Download Butto"
type textarea "x"
type textarea "Fix Download Butt"
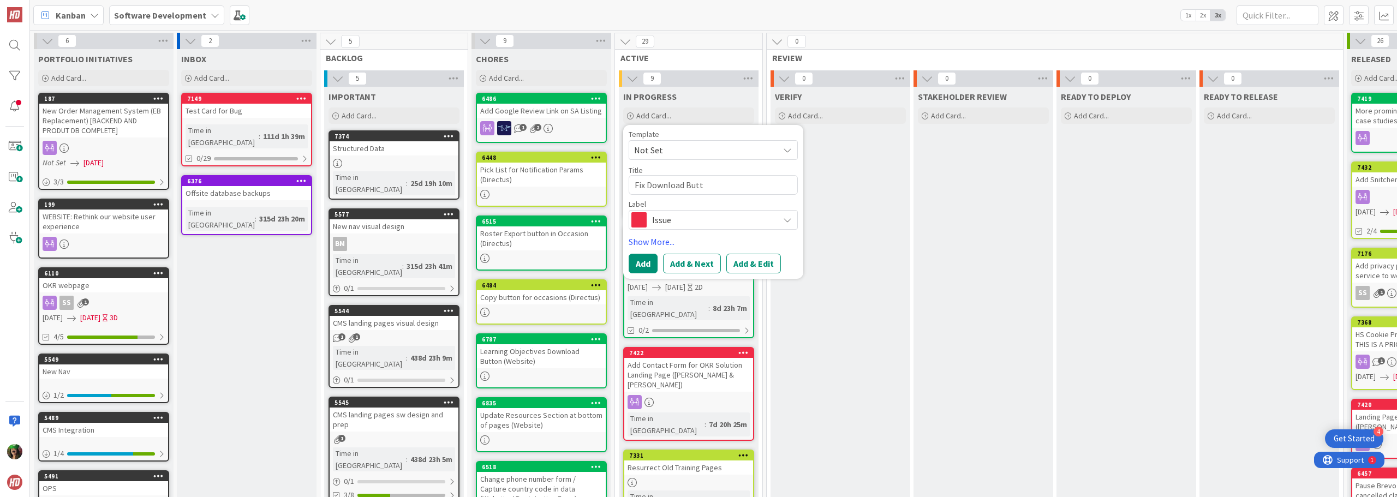
type textarea "x"
type textarea "Fix Download But"
type textarea "x"
type textarea "Fix Download Bu"
type textarea "x"
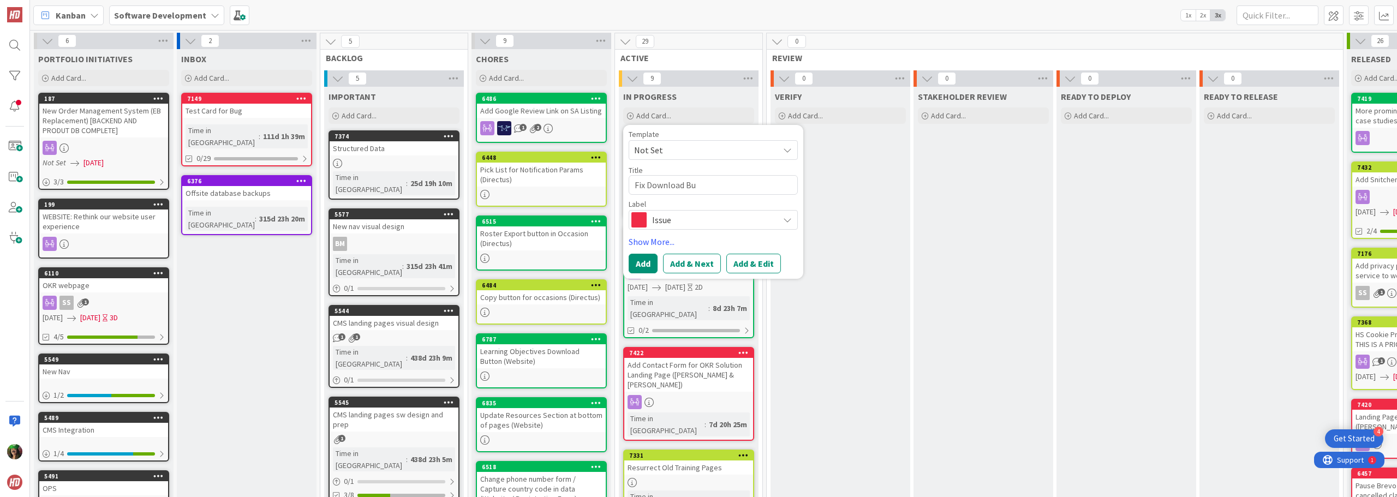
type textarea "Fix Download B"
type textarea "x"
type textarea "Fix Download"
type textarea "x"
type textarea "Fix Download"
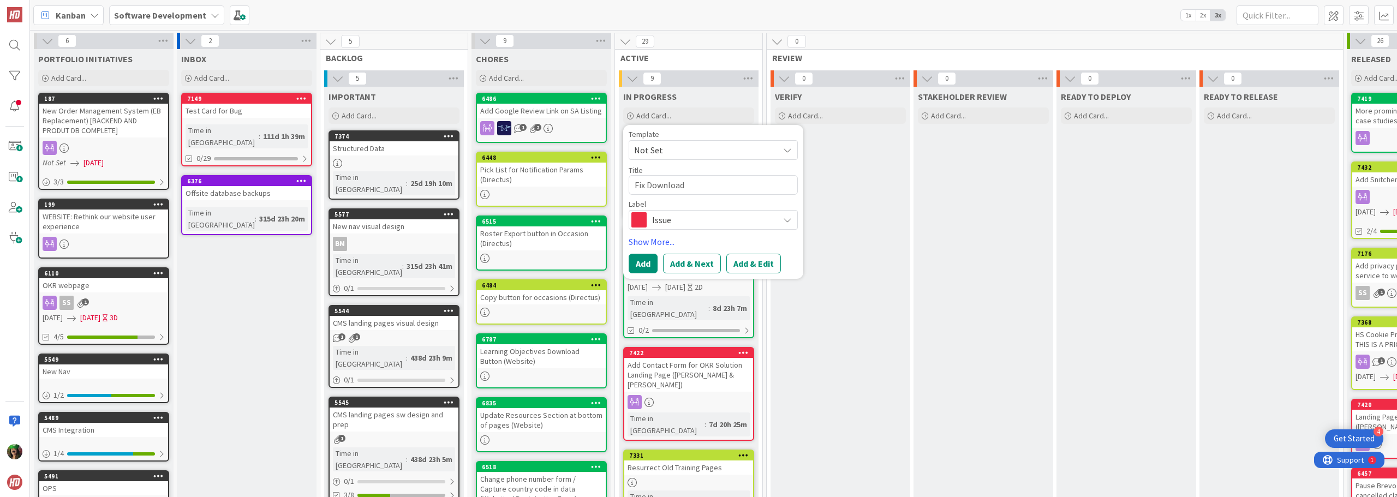
type textarea "x"
type textarea "Fix Downloa"
type textarea "x"
type textarea "Fix Downlo"
type textarea "x"
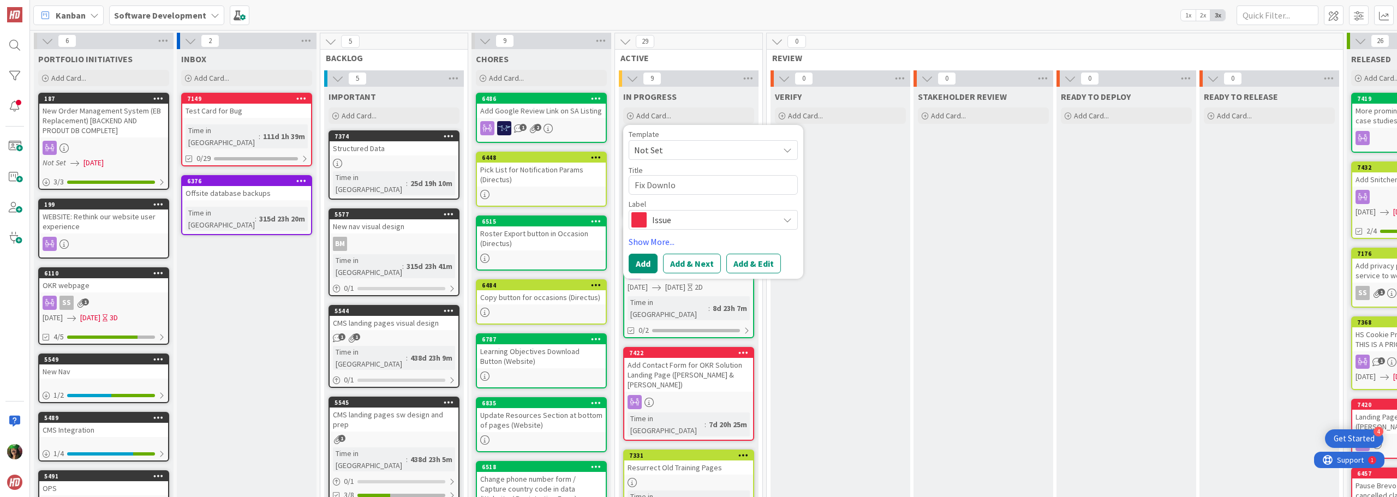
type textarea "Fix Downl"
type textarea "x"
type textarea "Fix Down"
type textarea "x"
type textarea "Fix Dow"
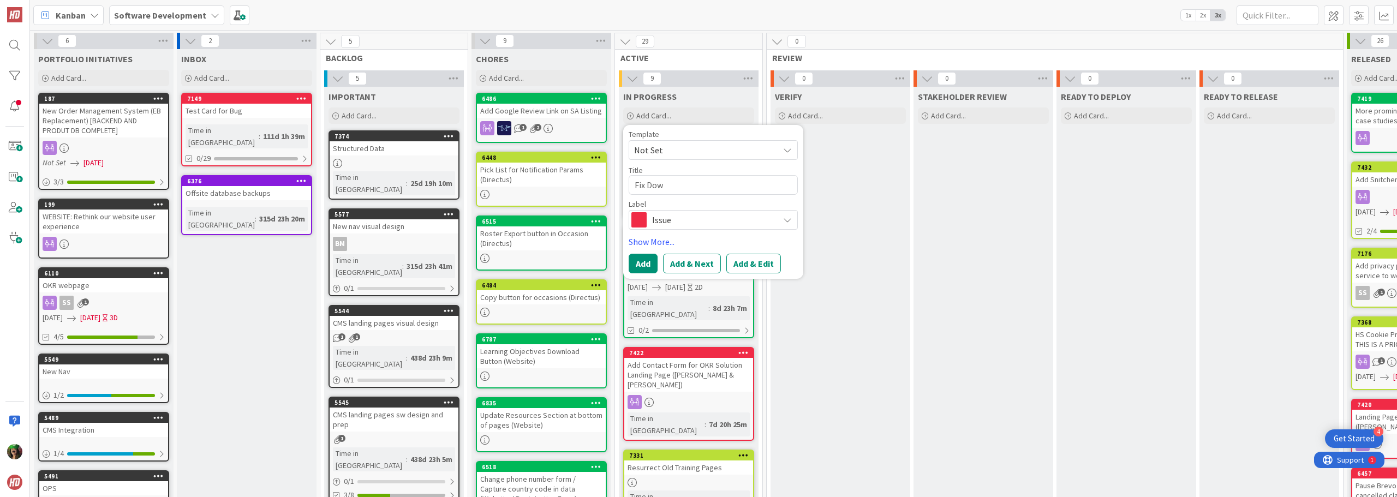
type textarea "x"
type textarea "Fix Do"
type textarea "x"
type textarea "Fix D"
type textarea "x"
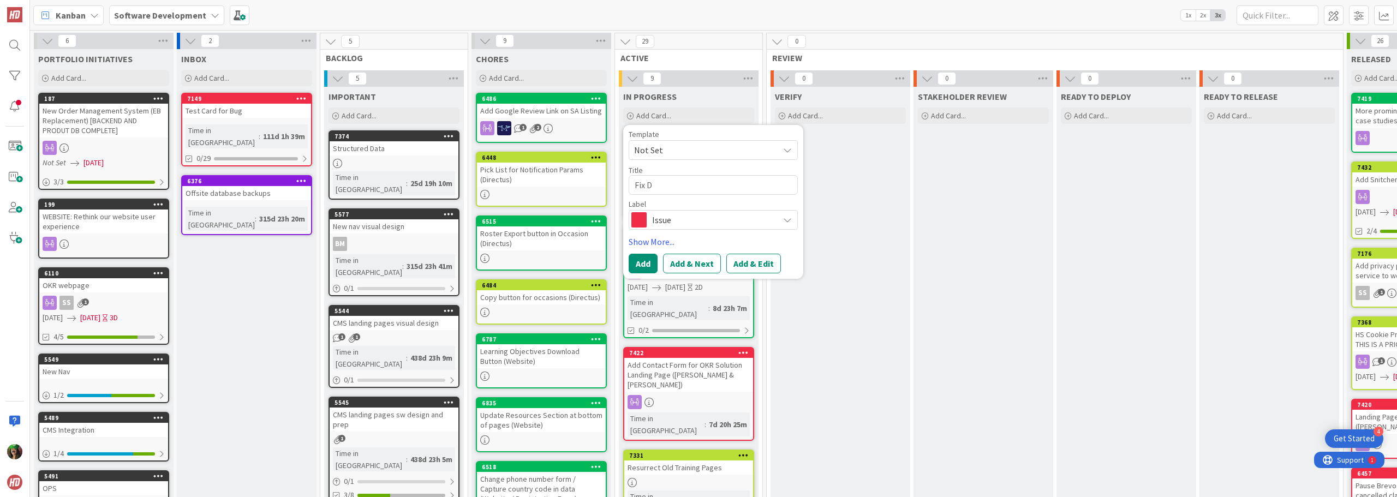
type textarea "Fix"
type textarea "x"
type textarea "Fix D"
type textarea "x"
type textarea "Fix Do"
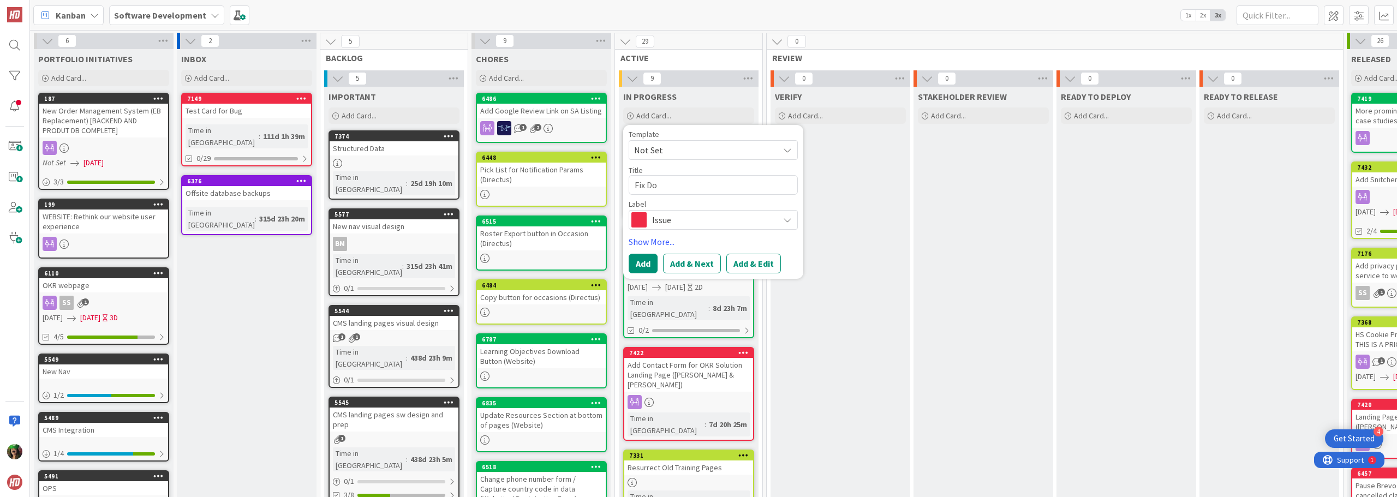
type textarea "x"
type textarea "Fix Dow"
type textarea "x"
type textarea "Fix Down"
type textarea "x"
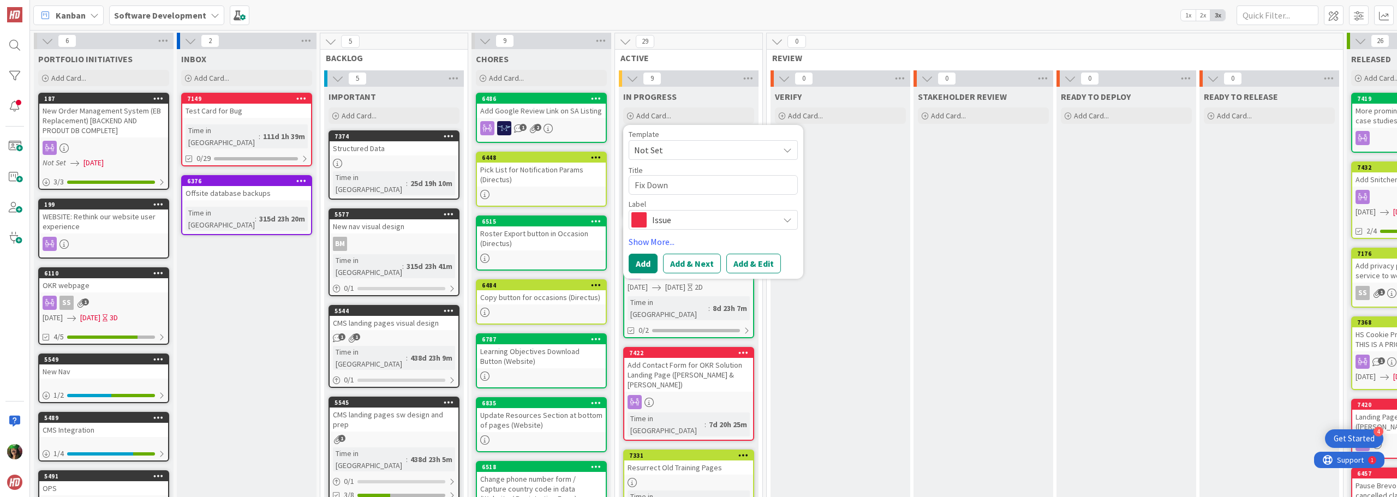
type textarea "Fix Downl"
type textarea "x"
type textarea "Fix Downlo"
type textarea "x"
type textarea "Fix Downloa"
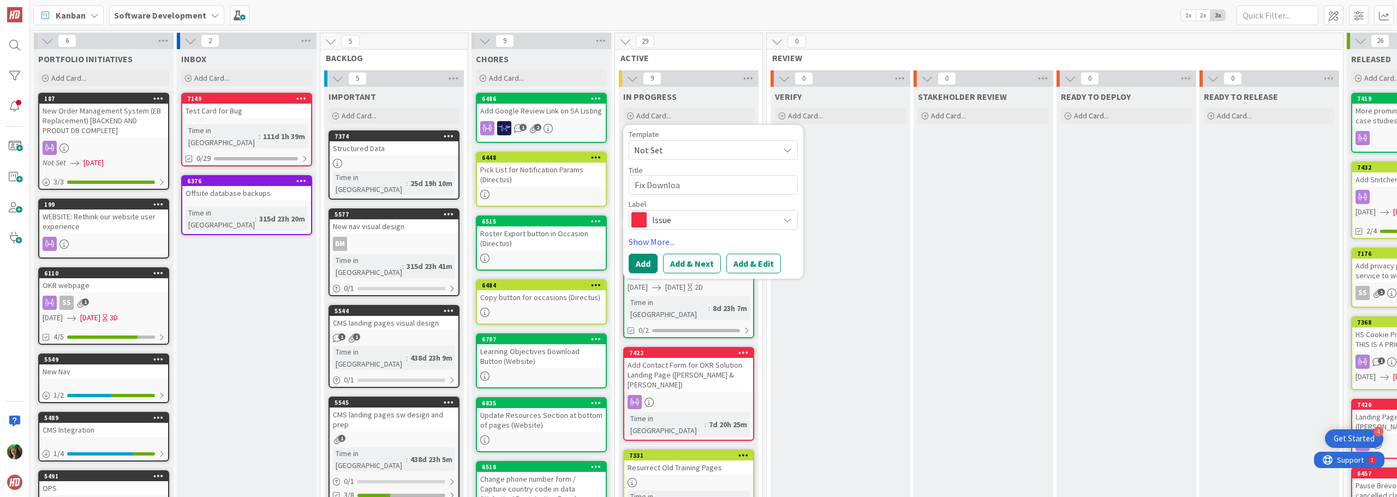
type textarea "x"
type textarea "Fix Download"
type textarea "x"
type textarea "Fix Download"
type textarea "x"
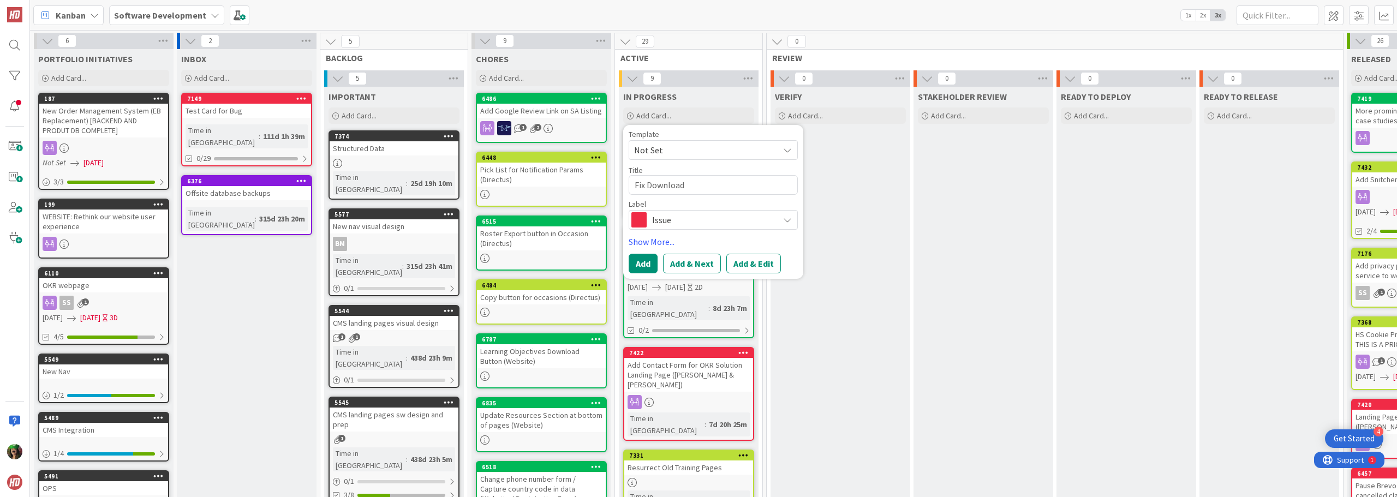
type textarea "Fix Download B"
type textarea "x"
type textarea "Fix Download Bu"
type textarea "x"
type textarea "Fix Download But"
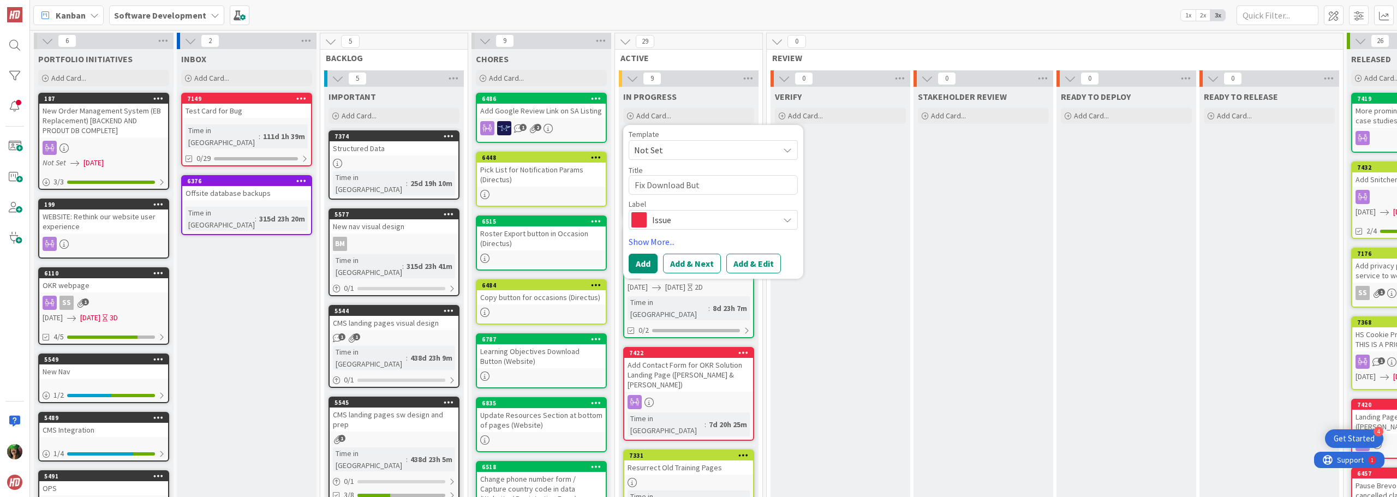
type textarea "x"
type textarea "Fix Download Butt"
type textarea "x"
type textarea "Fix Download Butto"
type textarea "x"
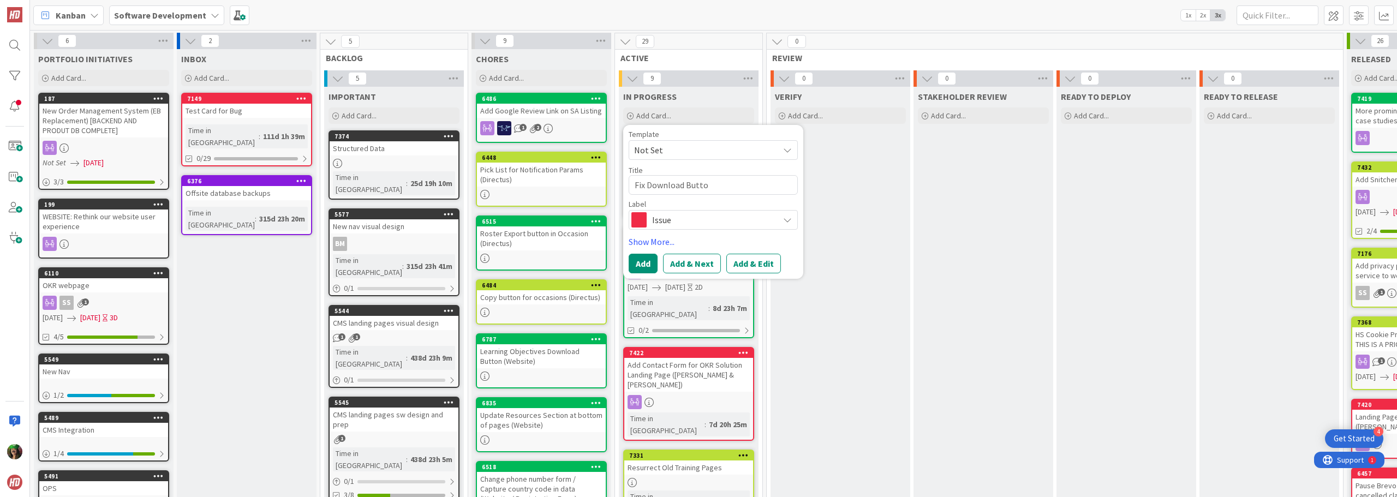
type textarea "Fix Download Button"
type textarea "x"
type textarea "Fix Download Button"
type textarea "x"
type textarea "Fix Download Button /"
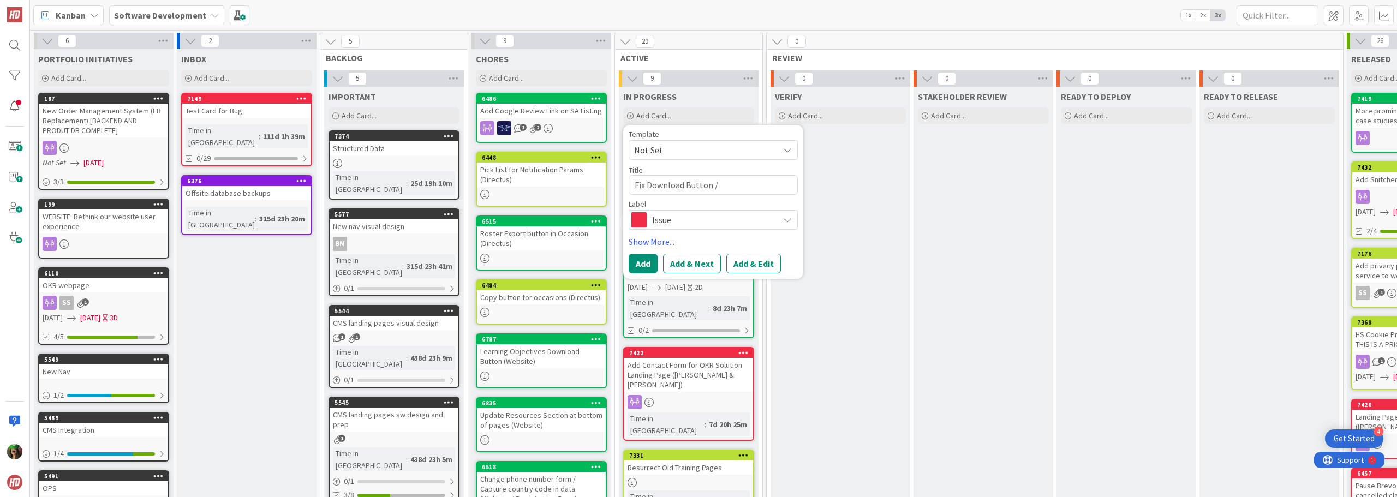
type textarea "x"
type textarea "Fix Download Button /"
type textarea "x"
type textarea "Fix Download Button / R"
type textarea "x"
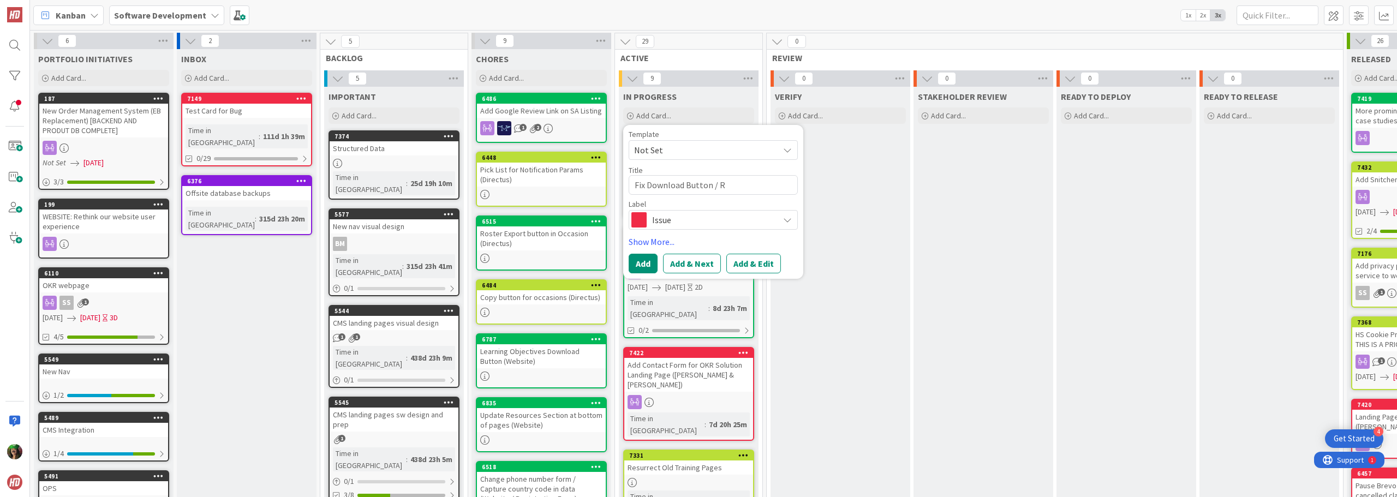
type textarea "Fix Download Button / Re"
type textarea "x"
type textarea "Fix Download Button / Res"
type textarea "x"
type textarea "Fix Download Button / Reso"
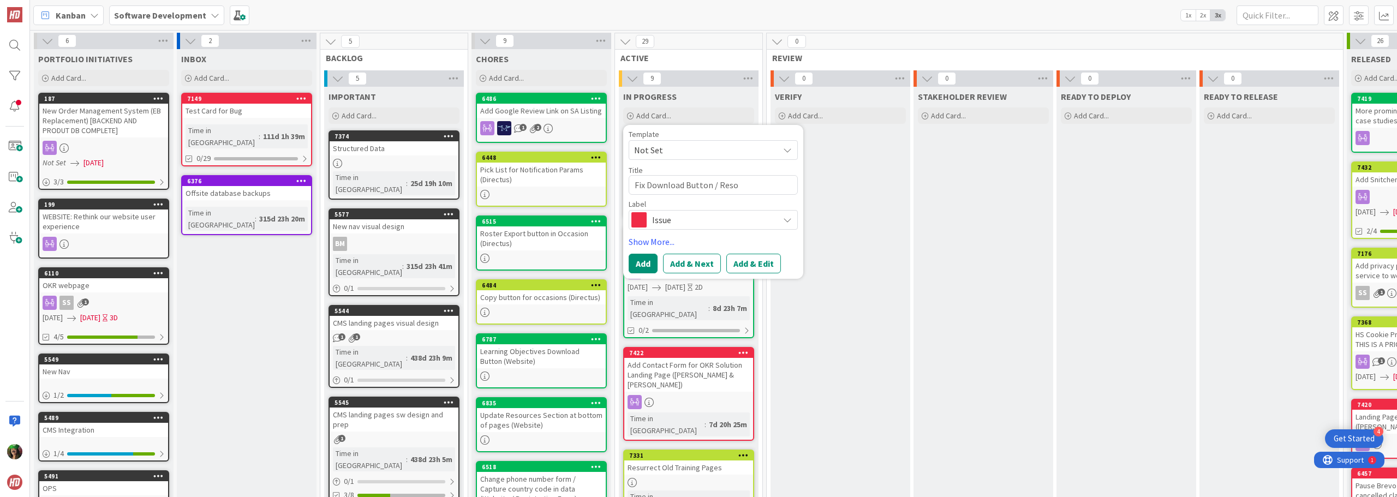
type textarea "x"
type textarea "Fix Download Button / Resou"
type textarea "x"
type textarea "Fix Download Button / Resour"
type textarea "x"
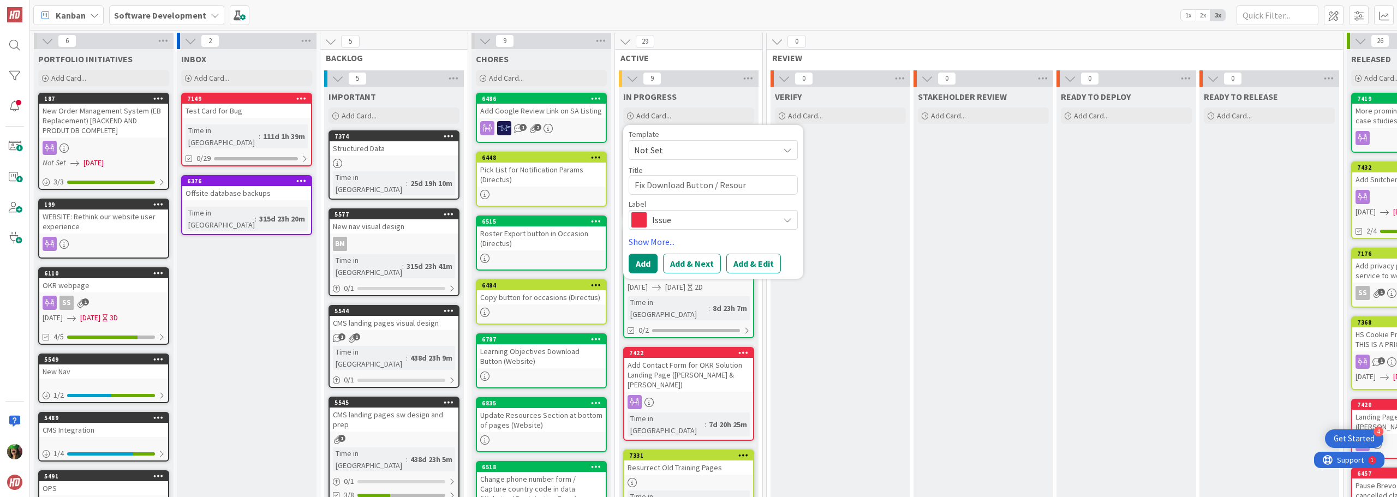
type textarea "Fix Download Button / Resourc"
type textarea "x"
type textarea "Fix Download Button / Resource"
type textarea "x"
type textarea "Fix Download Button / Resource"
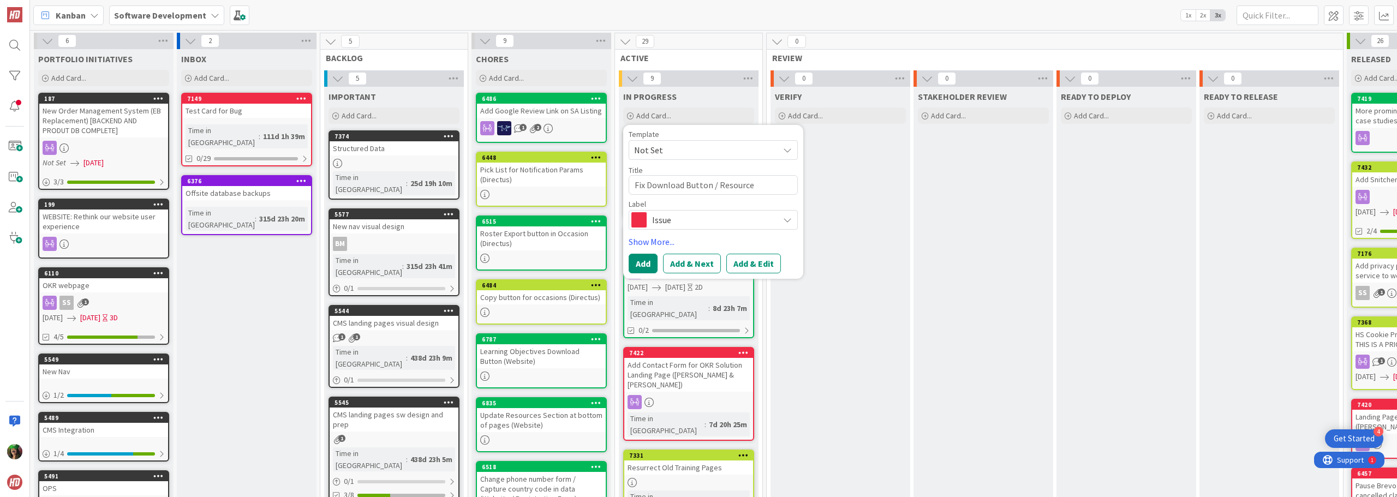
type textarea "x"
type textarea "Fix Download Button / Resource P"
type textarea "x"
type textarea "Fix Download Button / Resource Pa"
type textarea "x"
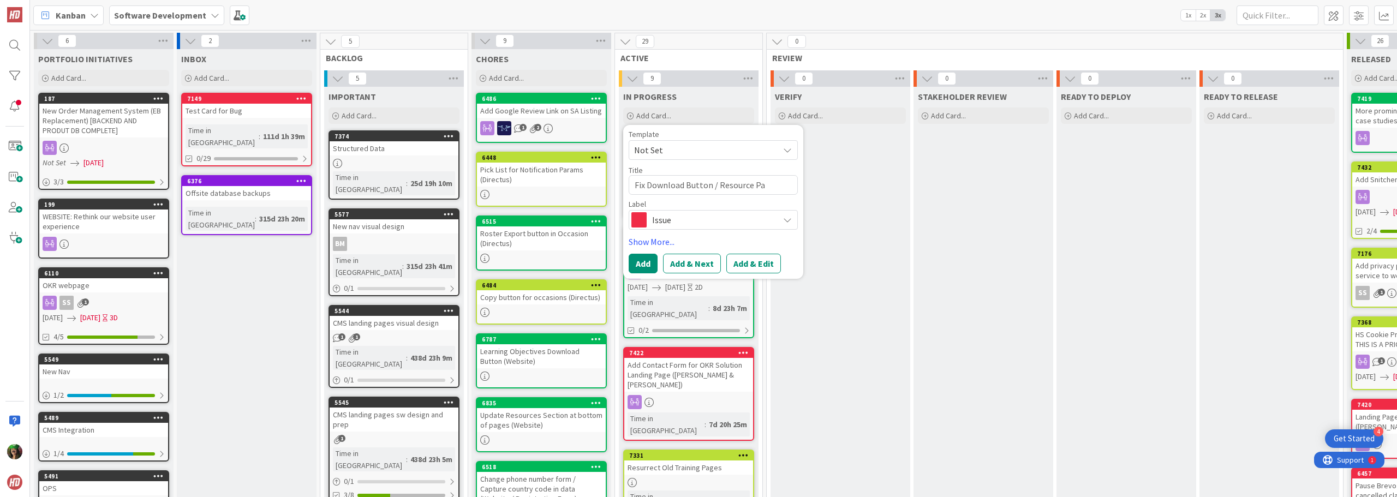
type textarea "Fix Download Button / Resource Pag"
type textarea "x"
type textarea "Fix Download Button / Resource Page"
click at [761, 265] on button "Add & Edit" at bounding box center [754, 264] width 55 height 20
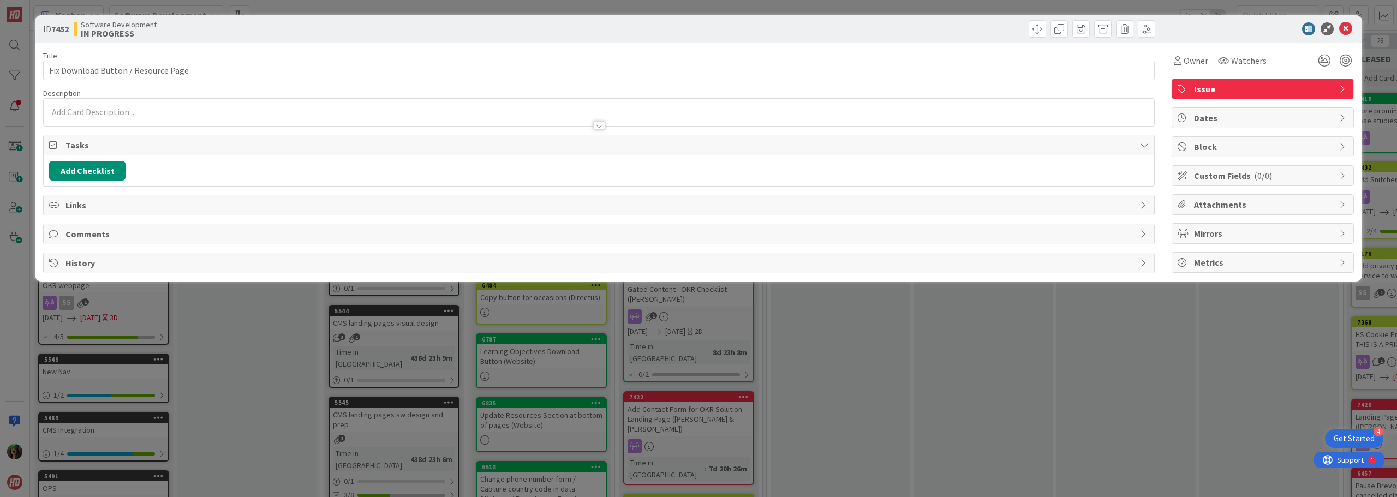
click at [217, 115] on div at bounding box center [599, 120] width 1111 height 11
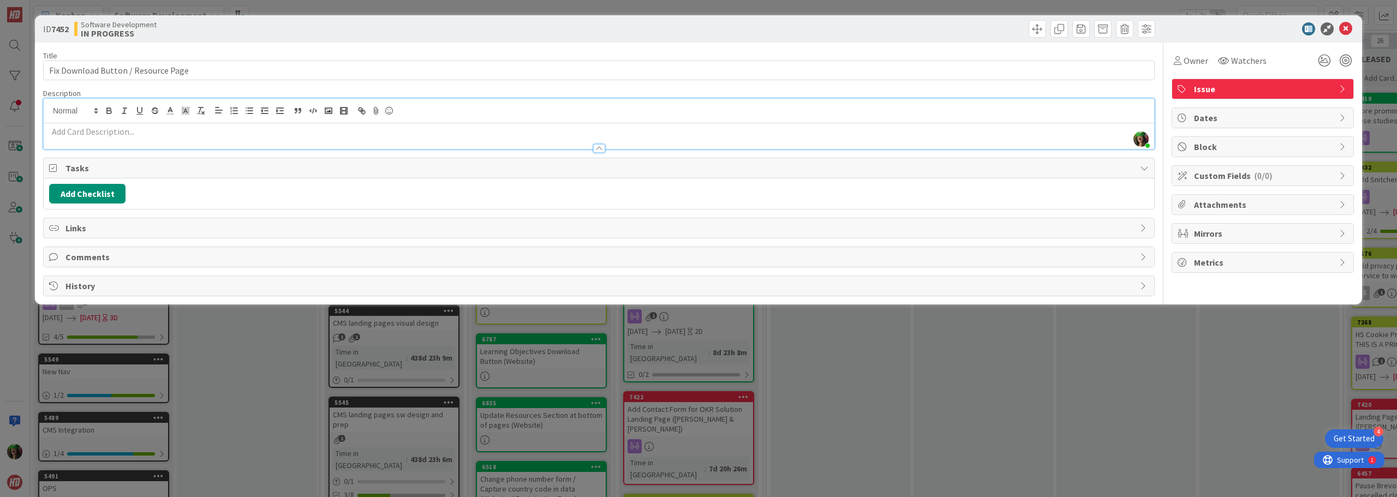
click at [207, 135] on p at bounding box center [599, 132] width 1100 height 13
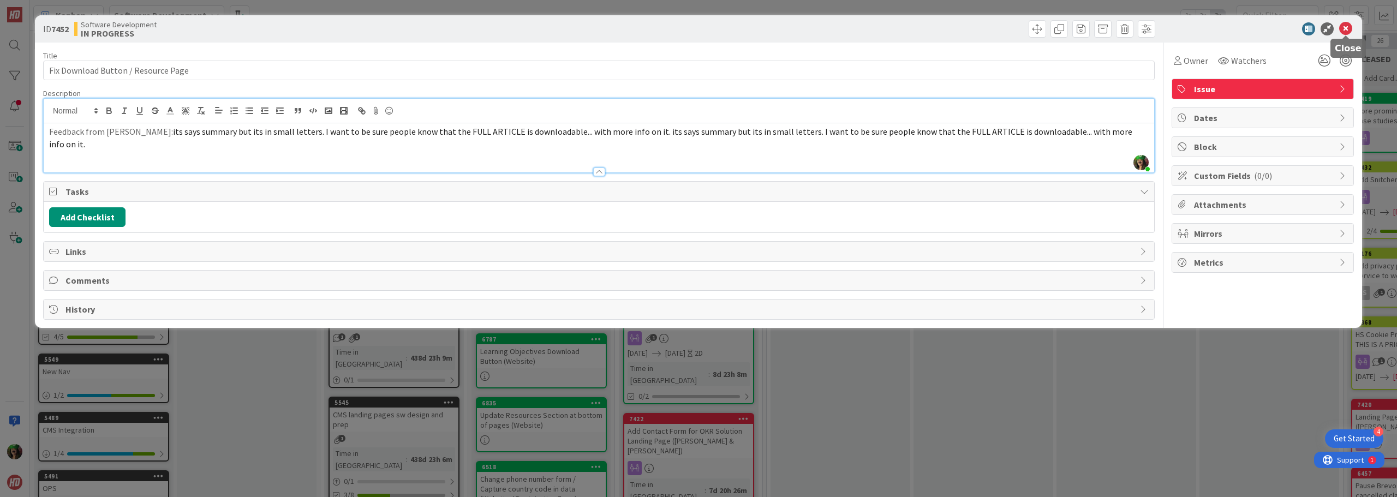
click at [1347, 33] on icon at bounding box center [1346, 28] width 13 height 13
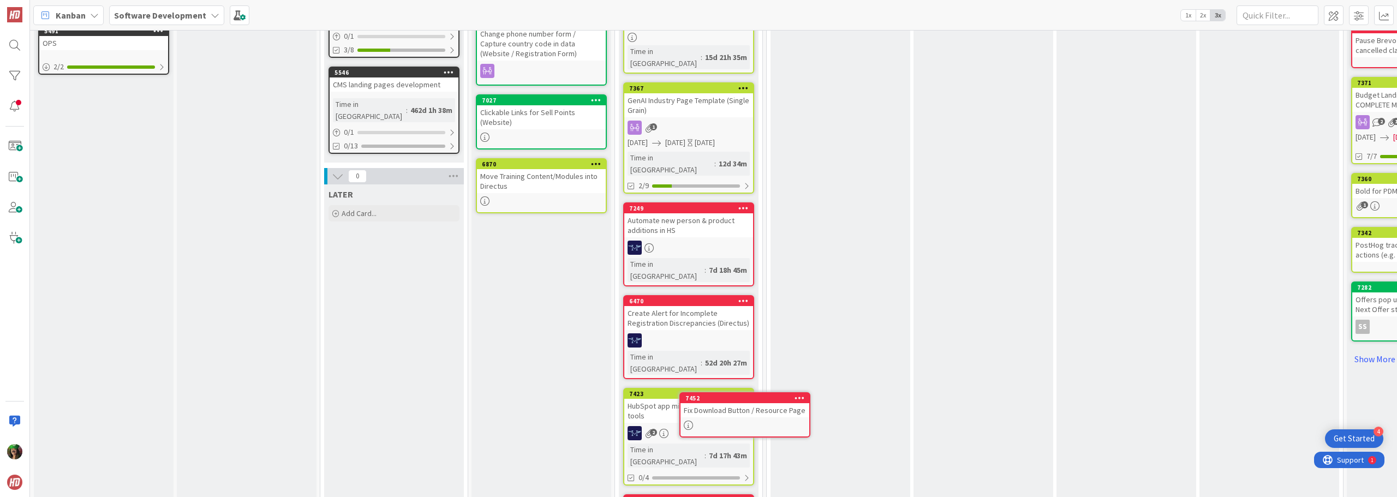
scroll to position [481, 0]
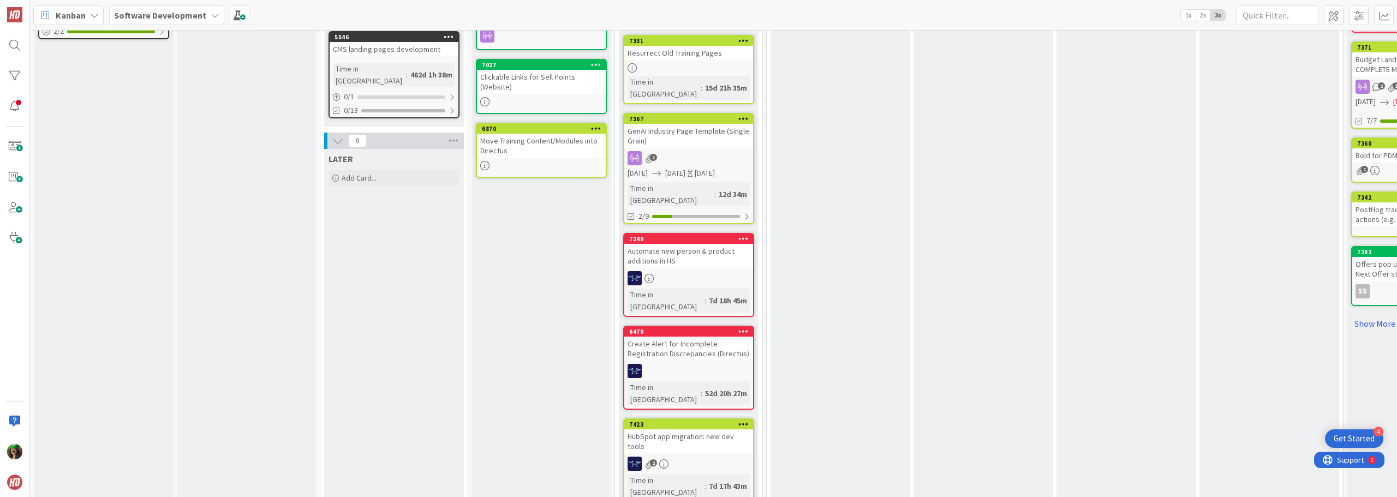
drag, startPoint x: 766, startPoint y: 422, endPoint x: 757, endPoint y: 392, distance: 31.8
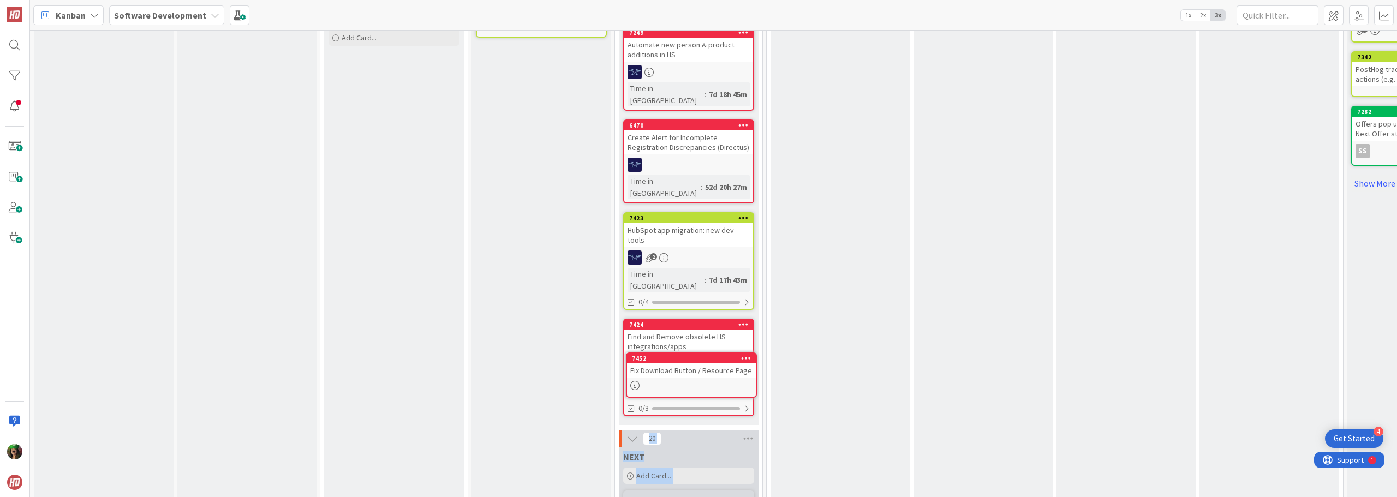
scroll to position [621, 0]
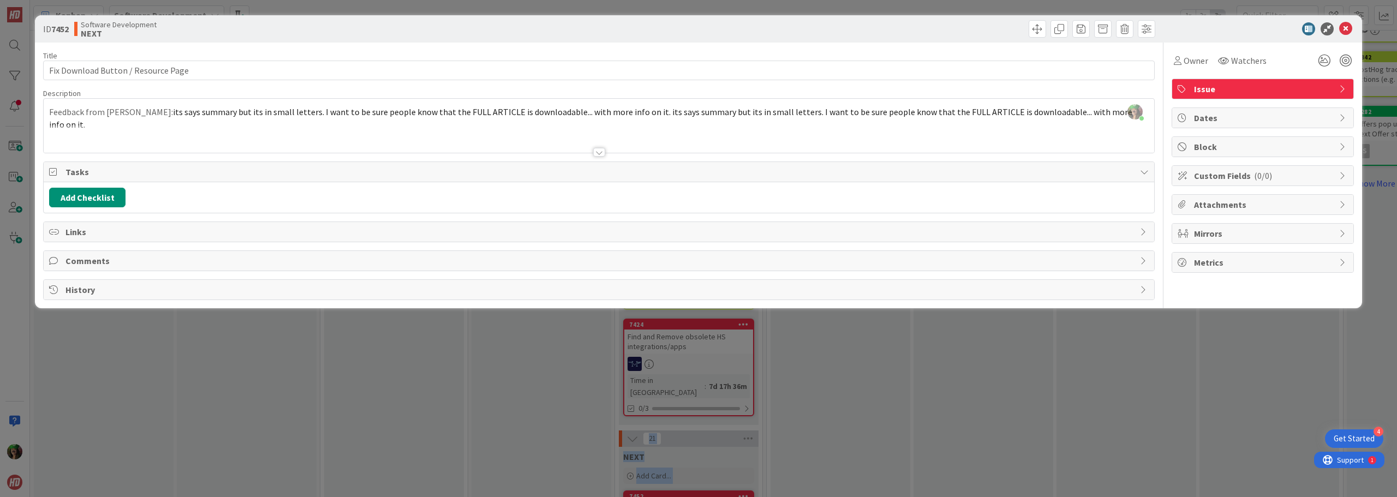
click at [1225, 231] on span "Mirrors" at bounding box center [1264, 233] width 140 height 13
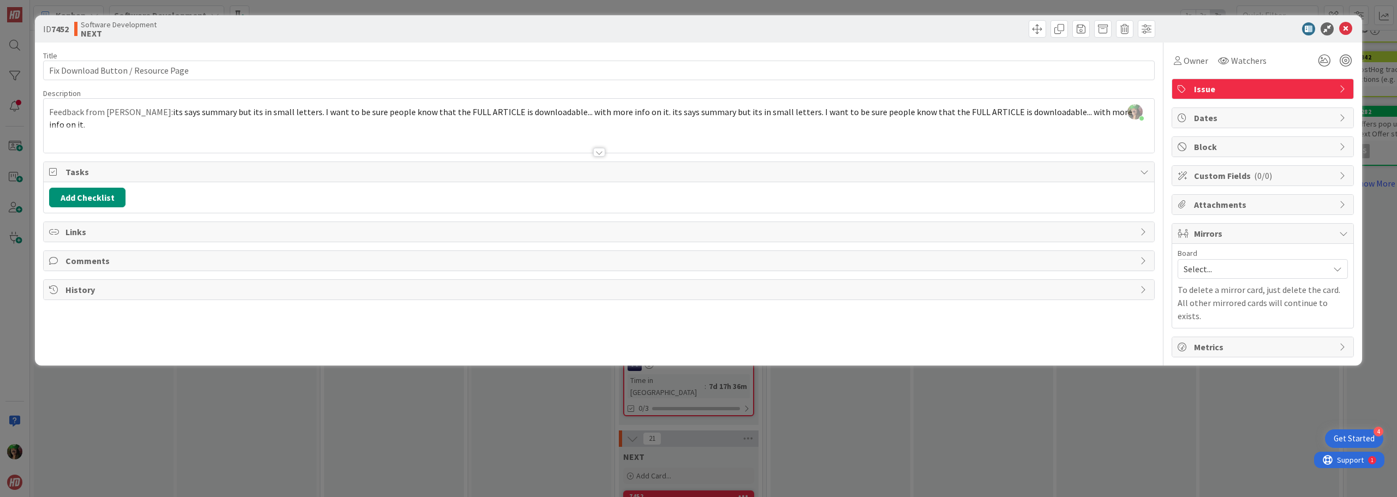
click at [1217, 270] on span "Select..." at bounding box center [1254, 268] width 140 height 15
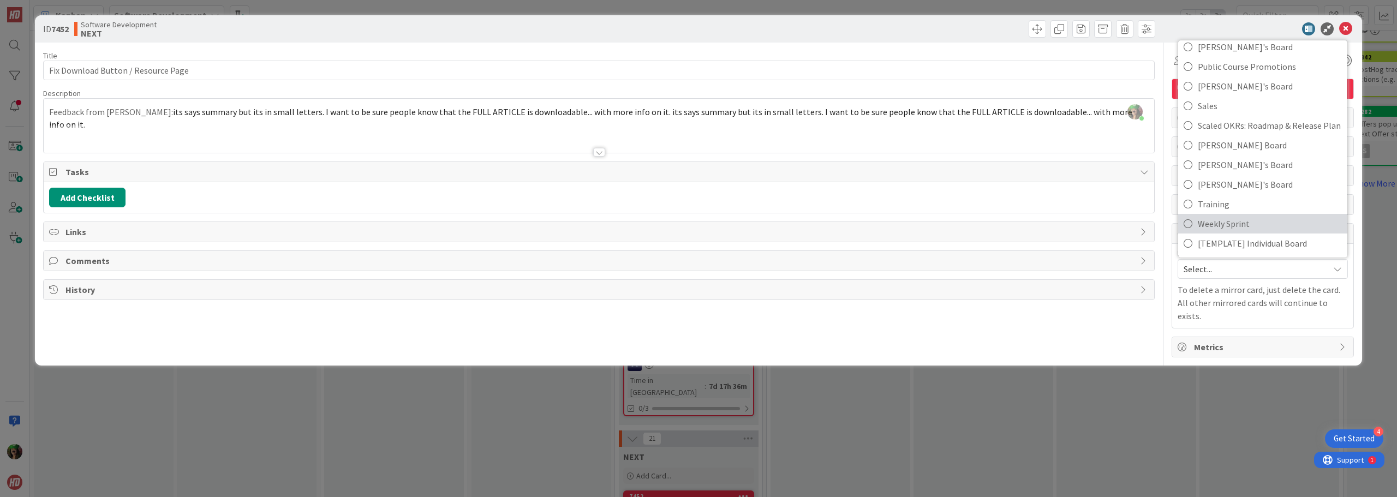
click at [1240, 225] on span "Weekly Sprint" at bounding box center [1270, 224] width 144 height 16
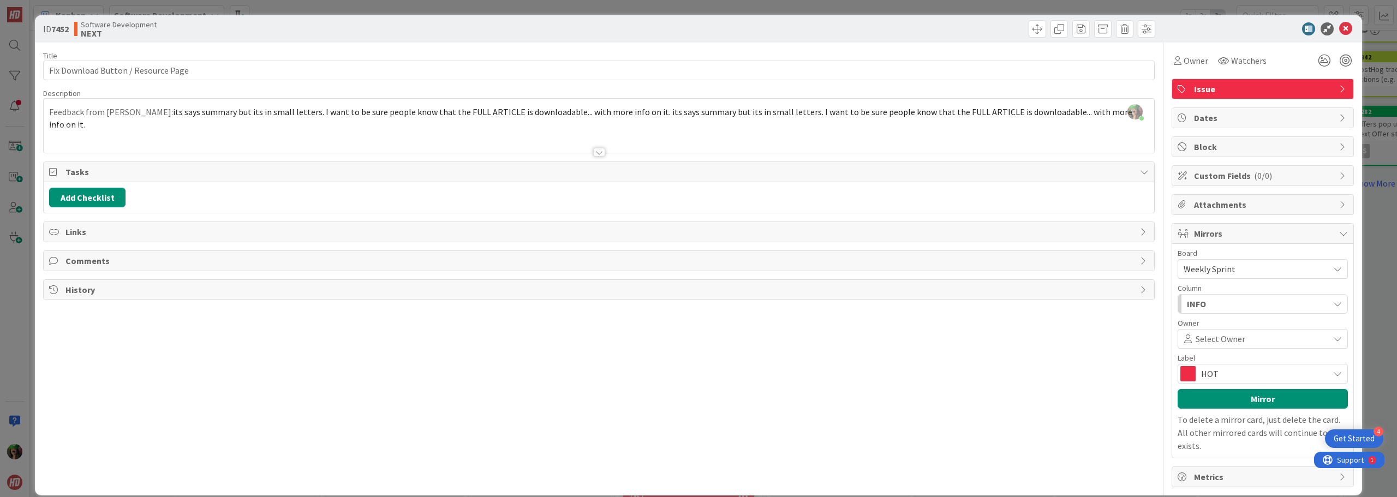
click at [1203, 298] on div "INFO" at bounding box center [1257, 303] width 145 height 17
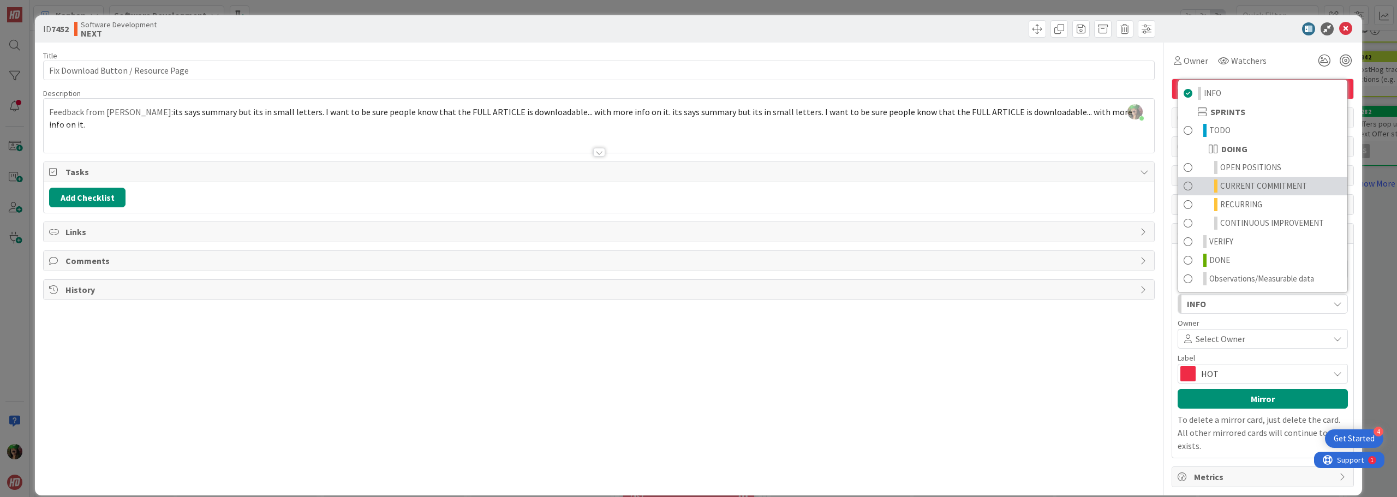
click at [1223, 190] on span "CURRENT COMMITMENT" at bounding box center [1264, 186] width 87 height 13
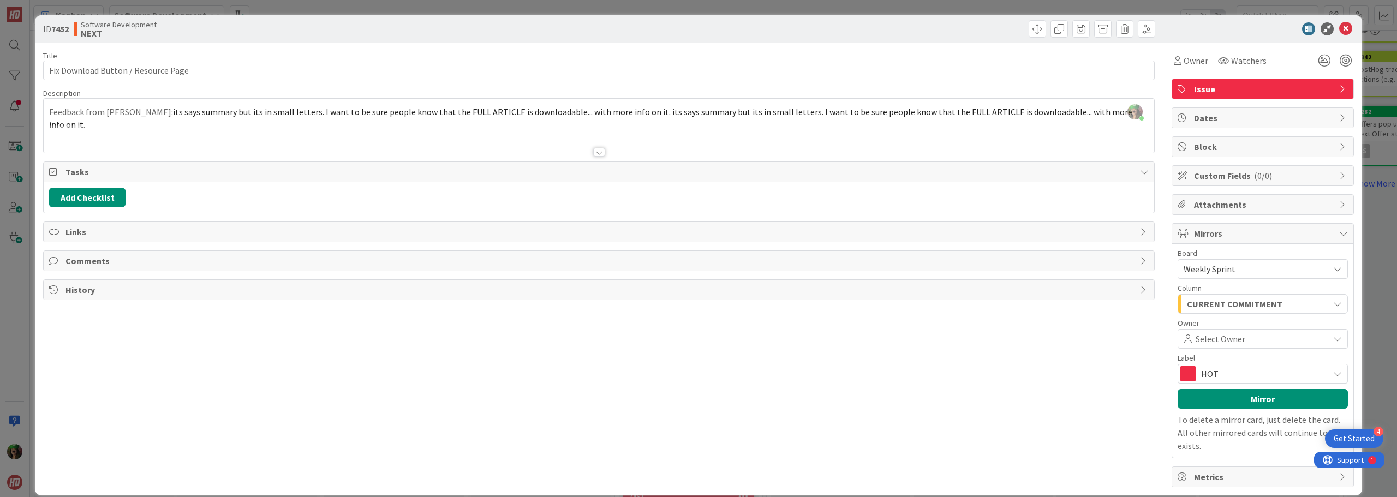
click at [1215, 376] on span "HOT" at bounding box center [1262, 373] width 122 height 15
click at [1222, 404] on button "Mirror" at bounding box center [1263, 399] width 170 height 20
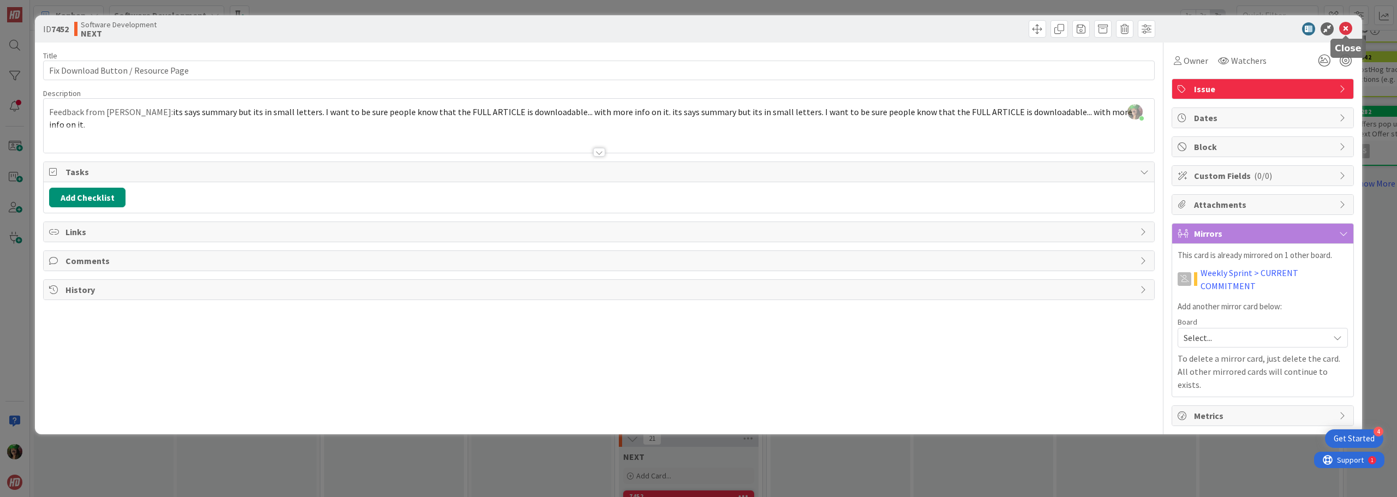
click at [1346, 25] on icon at bounding box center [1346, 28] width 13 height 13
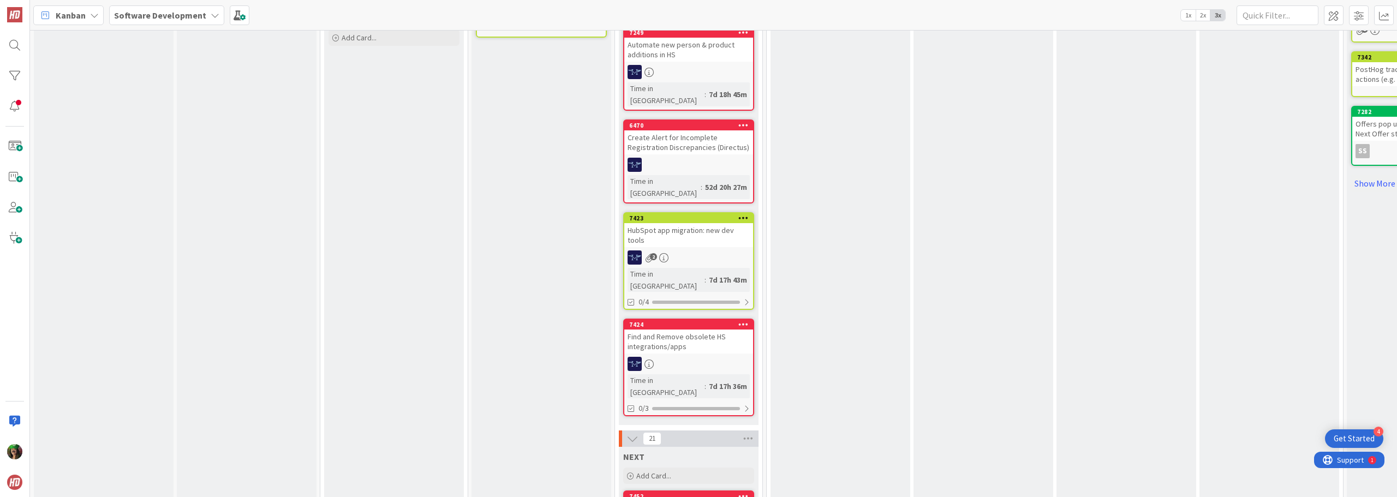
click at [197, 15] on b "Software Development" at bounding box center [160, 15] width 92 height 11
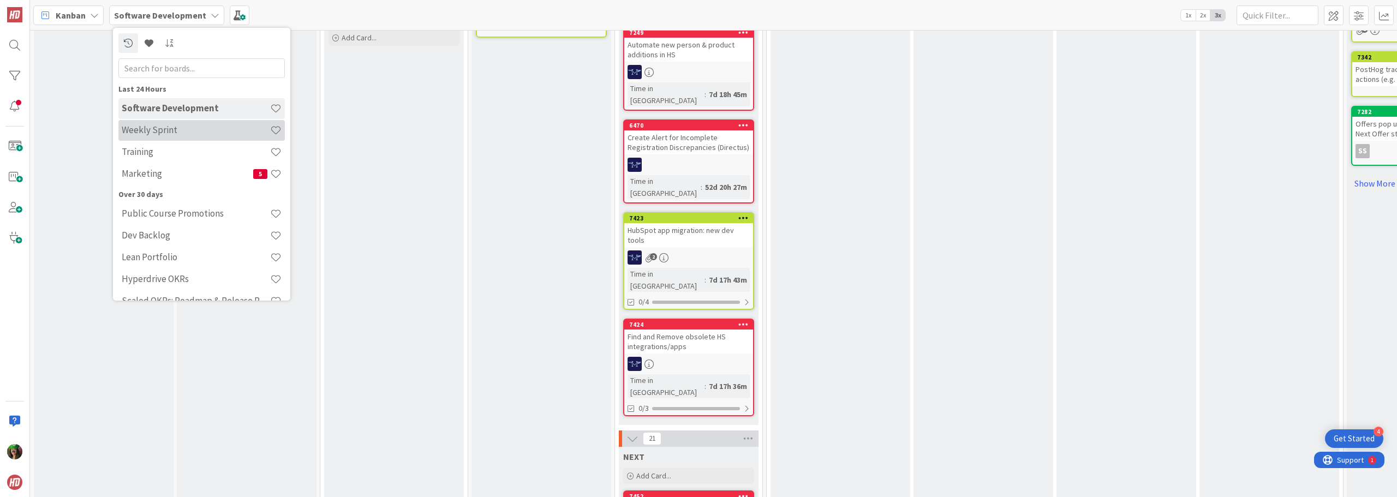
click at [176, 128] on h4 "Weekly Sprint" at bounding box center [196, 129] width 148 height 11
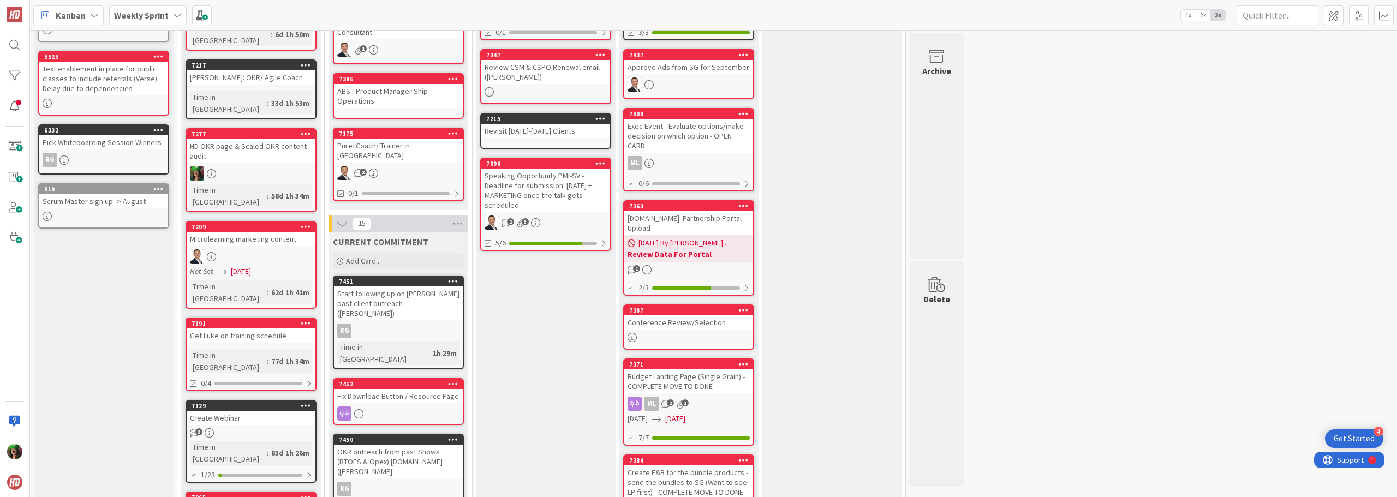
scroll to position [218, 0]
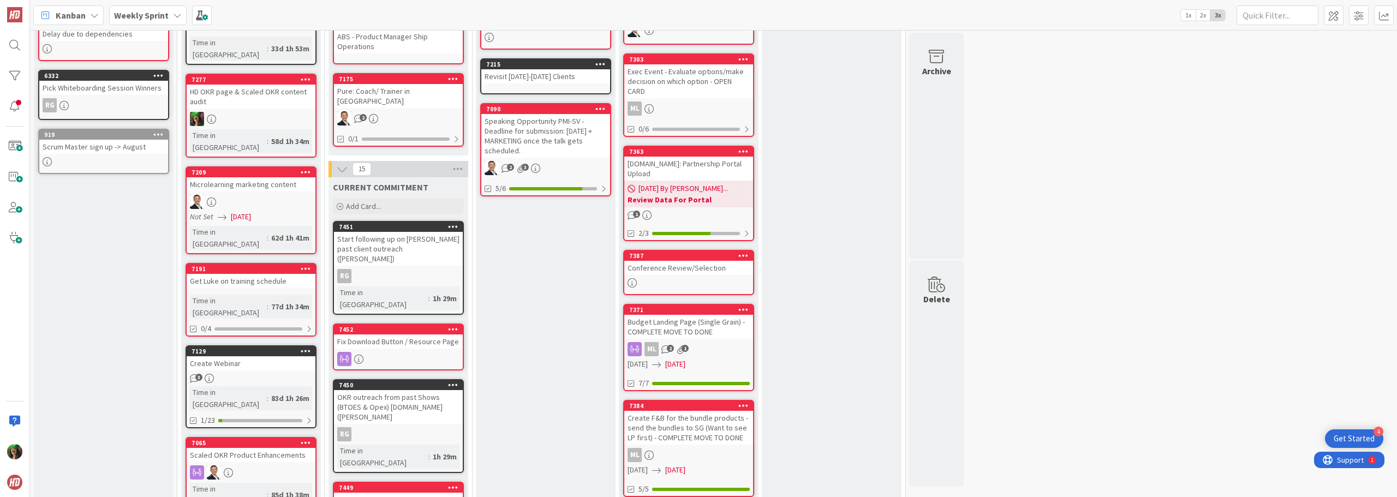
click at [403, 335] on div "Fix Download Button / Resource Page" at bounding box center [398, 342] width 129 height 14
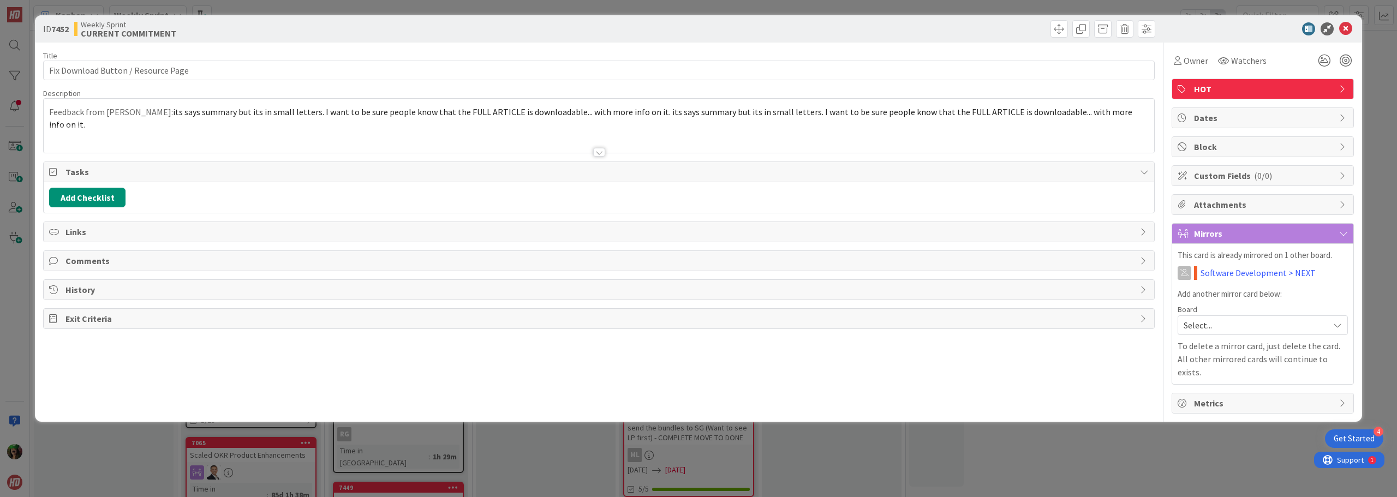
click at [226, 130] on div at bounding box center [599, 139] width 1111 height 28
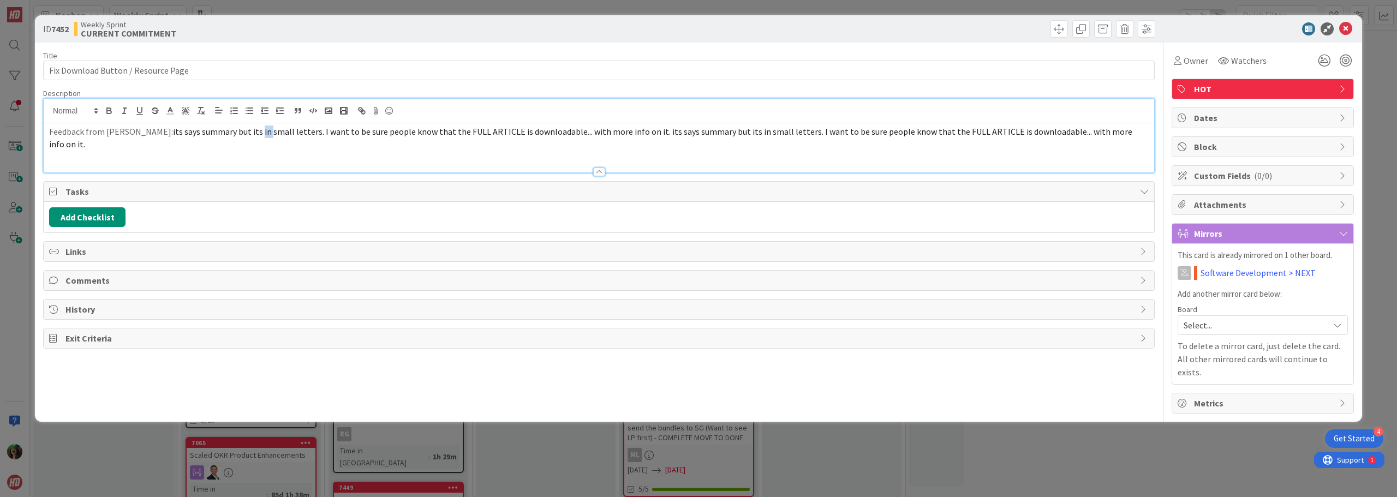
click at [226, 130] on span "its says summary but its in small letters. I want to be sure people know that t…" at bounding box center [591, 137] width 1085 height 23
click at [203, 153] on div "Feedback from [PERSON_NAME]: its says summary but its in small letters. I want …" at bounding box center [599, 147] width 1111 height 49
click at [1109, 140] on div "Feedback from [PERSON_NAME]: its says summary but its in small letters. I want …" at bounding box center [599, 147] width 1111 height 49
click at [771, 73] on input "Fix Download Button / Resource Page" at bounding box center [599, 71] width 1112 height 20
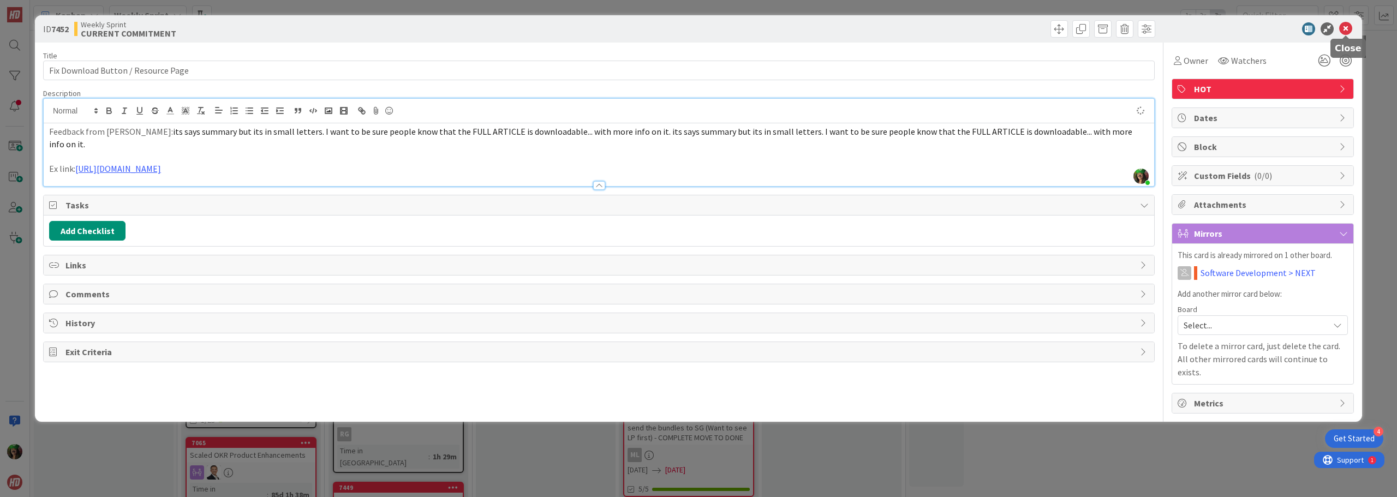
click at [1349, 26] on icon at bounding box center [1346, 28] width 13 height 13
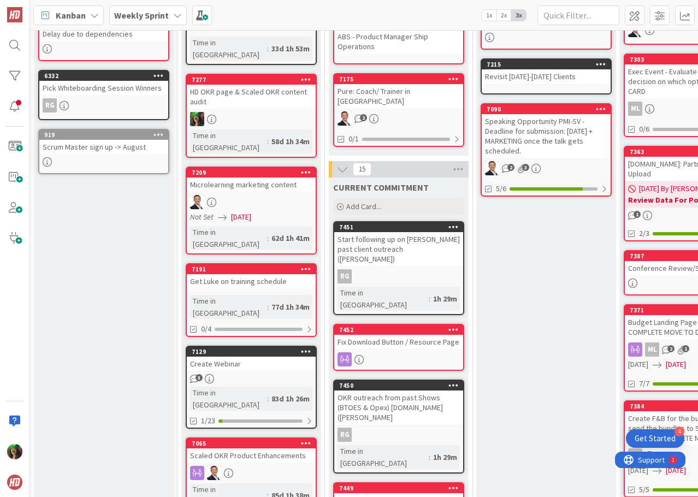
click at [167, 14] on b "Weekly Sprint" at bounding box center [141, 15] width 55 height 11
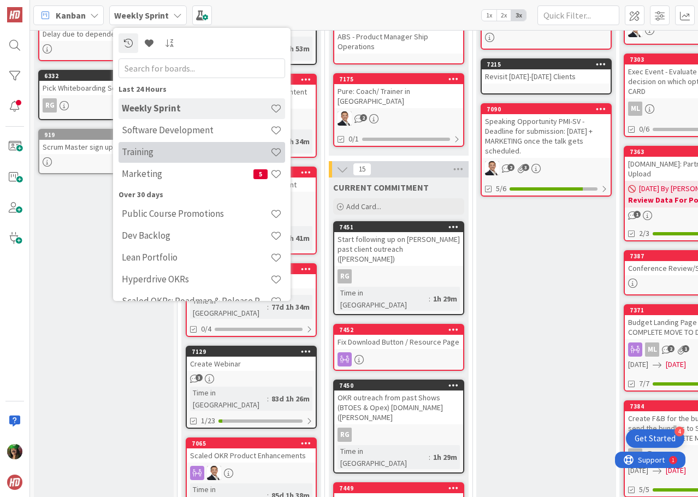
click at [152, 149] on h4 "Training" at bounding box center [196, 151] width 148 height 11
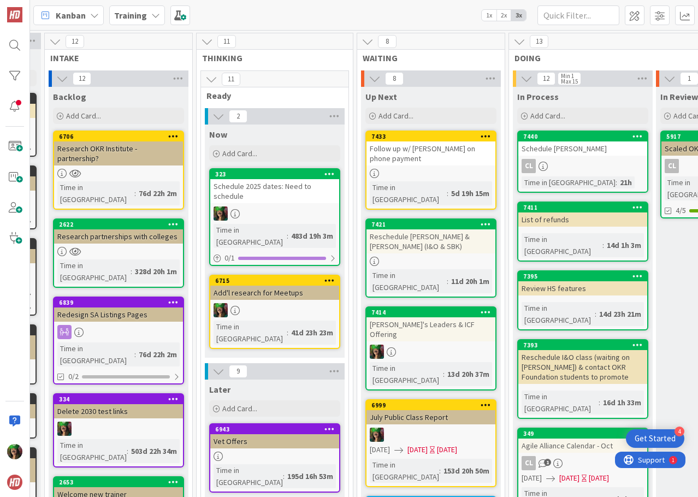
scroll to position [0, 608]
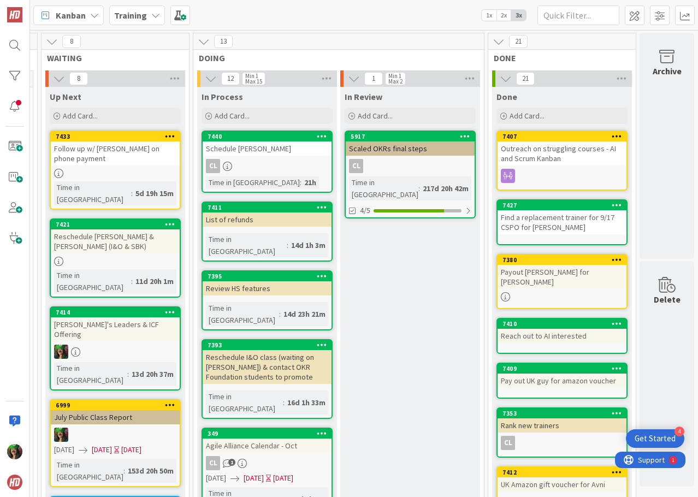
click at [256, 160] on div "CL" at bounding box center [267, 166] width 129 height 14
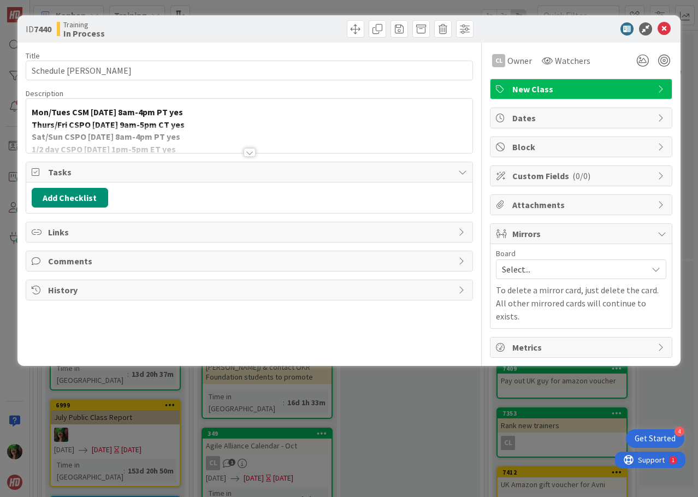
click at [243, 148] on div at bounding box center [249, 139] width 446 height 28
